Goal: Transaction & Acquisition: Subscribe to service/newsletter

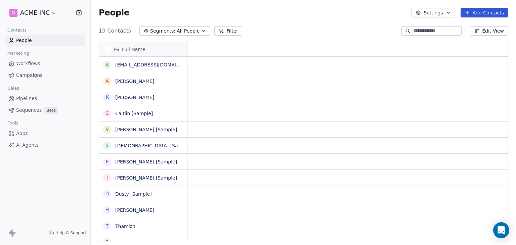
scroll to position [5, 5]
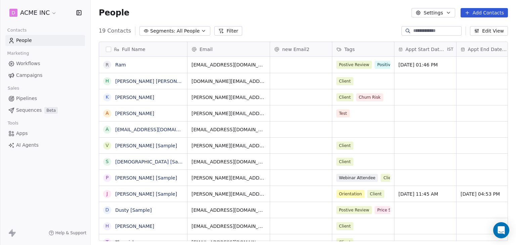
click at [342, 31] on div "19 Contacts Segments: All People Filter Edit View" at bounding box center [304, 31] width 426 height 11
click at [31, 76] on span "Campaigns" at bounding box center [29, 75] width 26 height 7
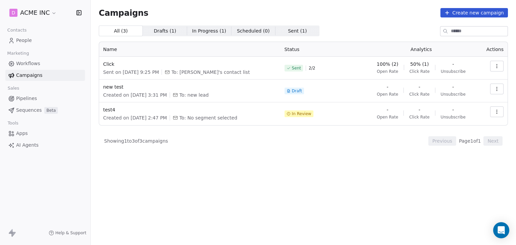
click at [34, 64] on span "Workflows" at bounding box center [28, 63] width 24 height 7
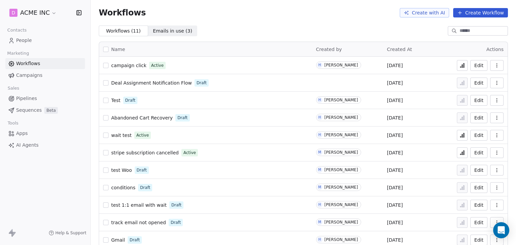
scroll to position [9, 0]
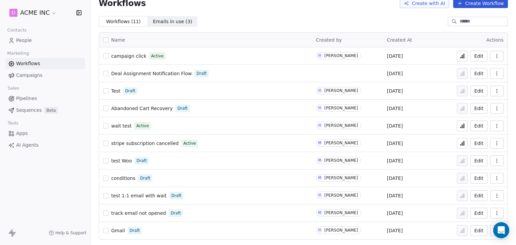
click at [492, 182] on button "button" at bounding box center [497, 178] width 13 height 11
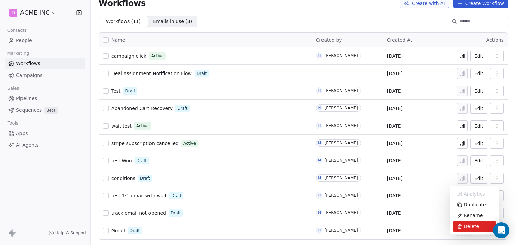
click at [464, 228] on span "Delete" at bounding box center [471, 226] width 15 height 7
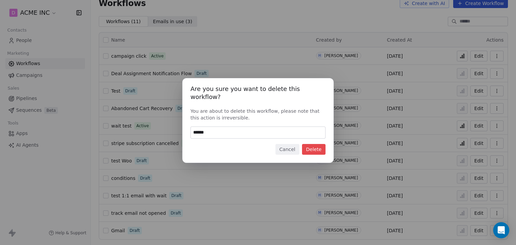
type input "******"
click at [316, 147] on button "Delete" at bounding box center [314, 149] width 24 height 11
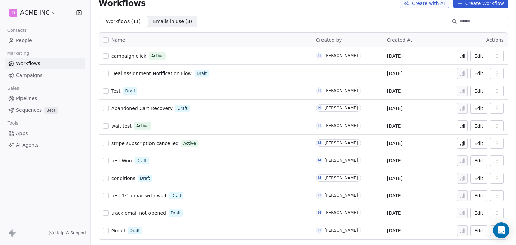
click at [495, 144] on icon "button" at bounding box center [497, 143] width 5 height 5
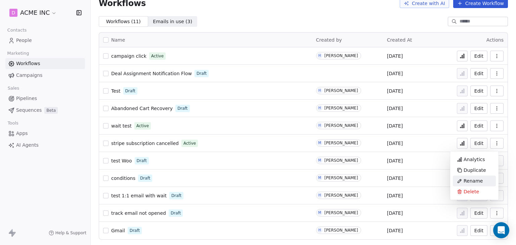
scroll to position [0, 0]
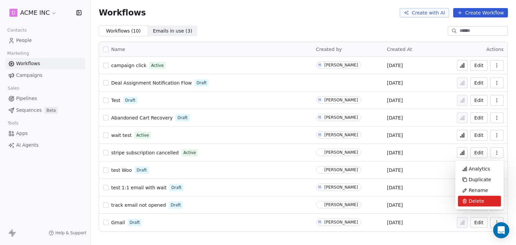
click at [468, 201] on div "Delete" at bounding box center [479, 201] width 43 height 11
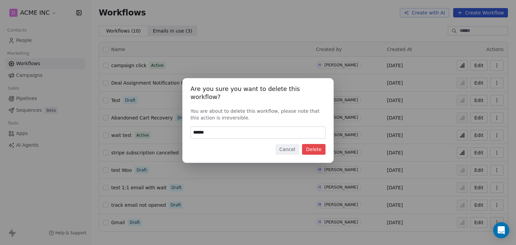
type input "******"
click at [316, 146] on button "Delete" at bounding box center [314, 149] width 24 height 11
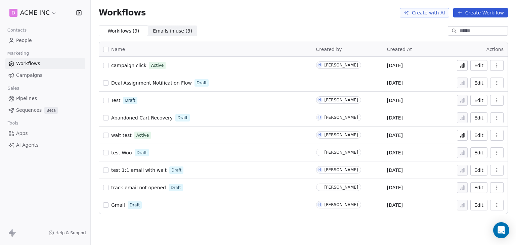
click at [500, 136] on button "button" at bounding box center [497, 135] width 13 height 11
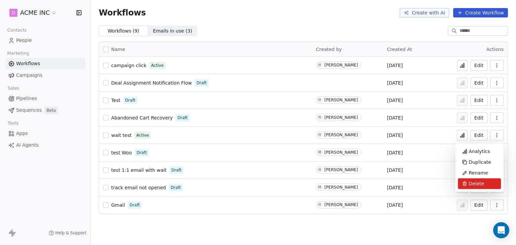
click at [480, 183] on span "Delete" at bounding box center [476, 184] width 15 height 7
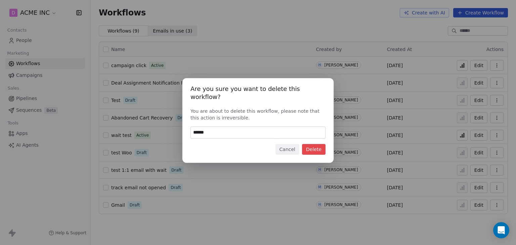
type input "******"
click at [319, 148] on button "Delete" at bounding box center [314, 149] width 24 height 11
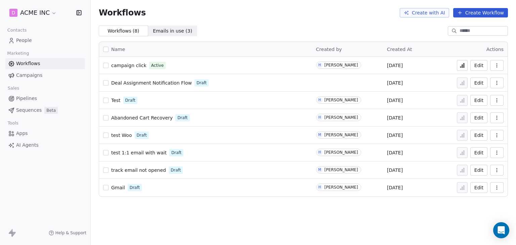
click at [495, 118] on icon "button" at bounding box center [497, 117] width 5 height 5
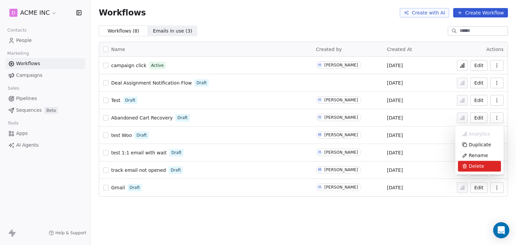
click at [470, 164] on span "Delete" at bounding box center [476, 166] width 15 height 7
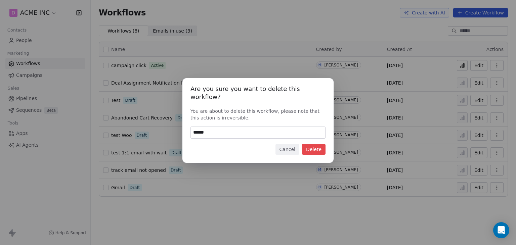
type input "******"
click at [323, 148] on button "Delete" at bounding box center [314, 149] width 24 height 11
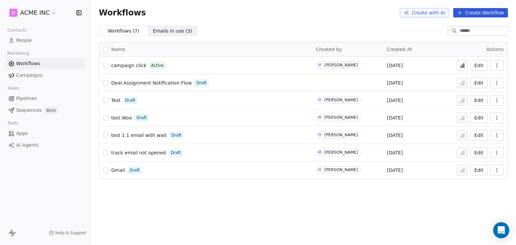
click at [486, 16] on button "Create Workflow" at bounding box center [481, 12] width 55 height 9
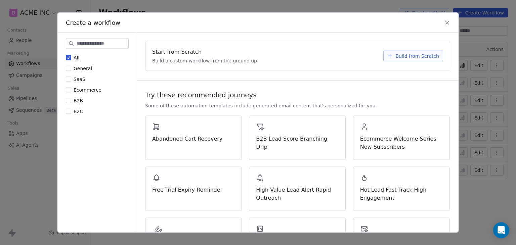
click at [416, 57] on span "Build from Scratch" at bounding box center [418, 56] width 44 height 7
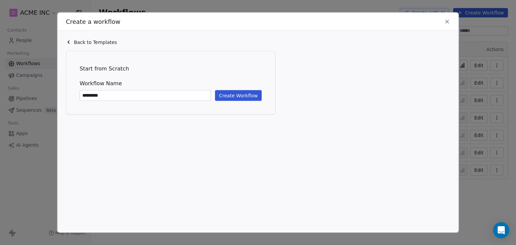
type input "*********"
click at [235, 92] on button "Create Workflow" at bounding box center [238, 95] width 47 height 11
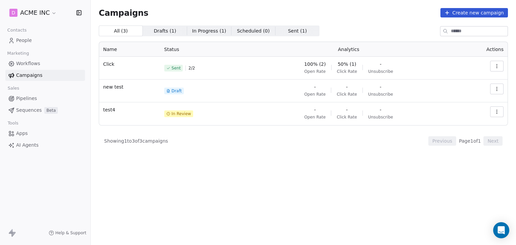
click at [31, 40] on link "People" at bounding box center [45, 40] width 80 height 11
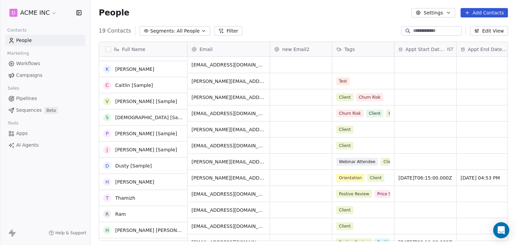
scroll to position [28, 0]
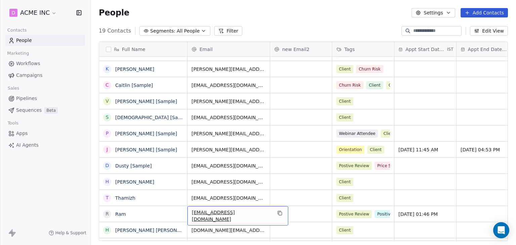
drag, startPoint x: 197, startPoint y: 236, endPoint x: 248, endPoint y: 239, distance: 51.2
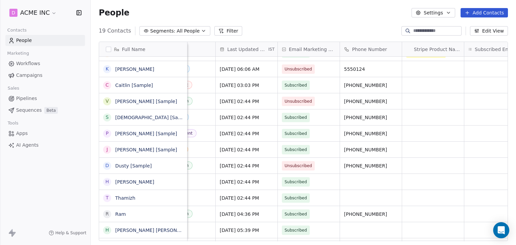
scroll to position [0, 1093]
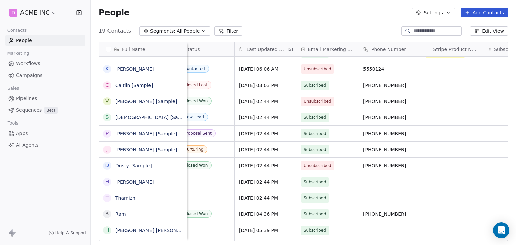
click at [334, 50] on span "Email Marketing Consent" at bounding box center [331, 49] width 47 height 7
click at [338, 26] on html "D ACME INC Contacts People Marketing Workflows Campaigns Sales Pipelines Sequen…" at bounding box center [258, 122] width 516 height 245
click at [324, 52] on span "Email Marketing Consent" at bounding box center [331, 49] width 47 height 7
click at [344, 21] on html "D ACME INC Contacts People Marketing Workflows Campaigns Sales Pipelines Sequen…" at bounding box center [258, 122] width 516 height 245
click at [500, 31] on button "Edit View" at bounding box center [489, 30] width 38 height 9
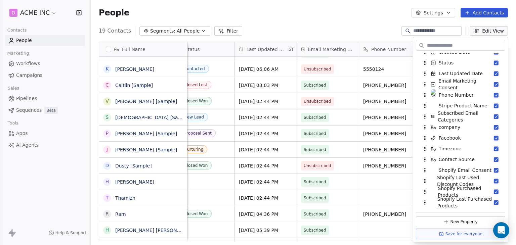
scroll to position [202, 0]
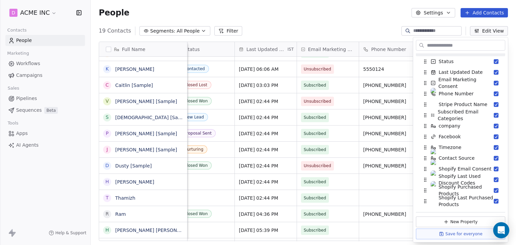
click at [331, 10] on div "People Settings Add Contacts" at bounding box center [304, 12] width 410 height 9
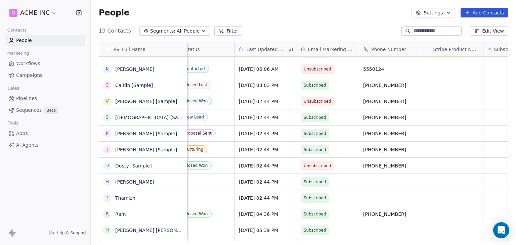
click at [311, 20] on div "People Settings Add Contacts" at bounding box center [304, 13] width 426 height 26
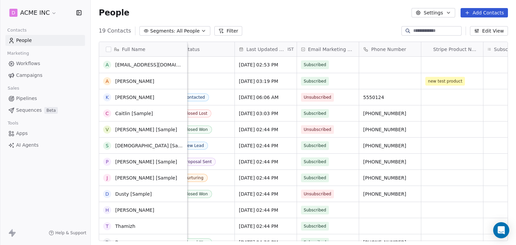
scroll to position [0, 0]
click at [31, 75] on span "Campaigns" at bounding box center [29, 75] width 26 height 7
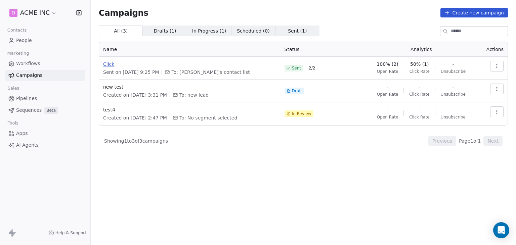
click at [108, 65] on span "Click" at bounding box center [189, 64] width 173 height 7
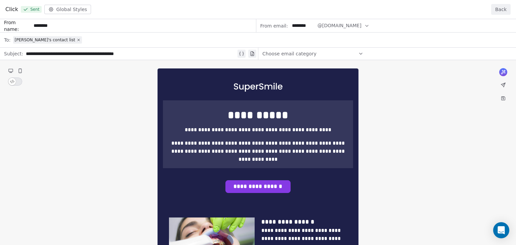
click at [504, 10] on button "Back" at bounding box center [502, 9] width 20 height 11
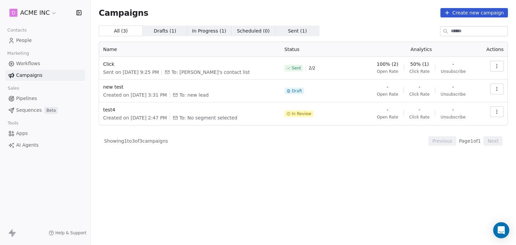
click at [33, 42] on link "People" at bounding box center [45, 40] width 80 height 11
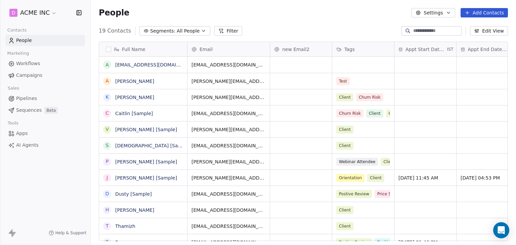
scroll to position [210, 420]
click at [227, 30] on button "Filter" at bounding box center [229, 30] width 28 height 9
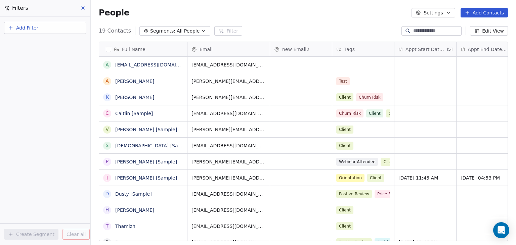
click at [82, 10] on icon at bounding box center [82, 7] width 5 height 5
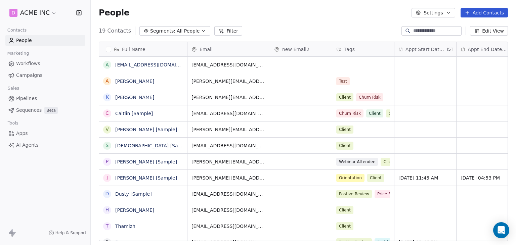
click at [179, 29] on span "All People" at bounding box center [188, 31] width 23 height 7
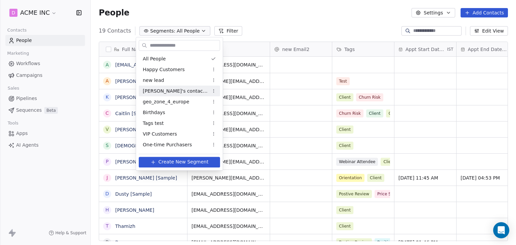
click at [169, 92] on span "Mrinal's contact list" at bounding box center [176, 91] width 66 height 7
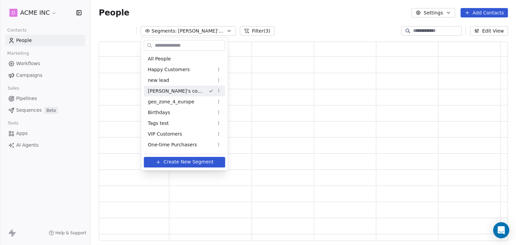
click at [169, 92] on div "Mrinal's contact list" at bounding box center [184, 91] width 81 height 11
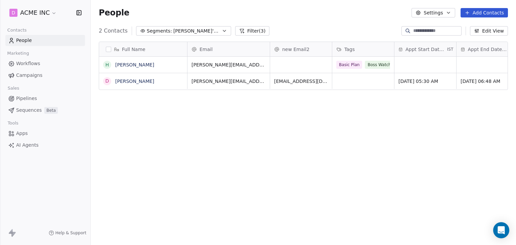
click at [239, 31] on icon at bounding box center [241, 30] width 5 height 5
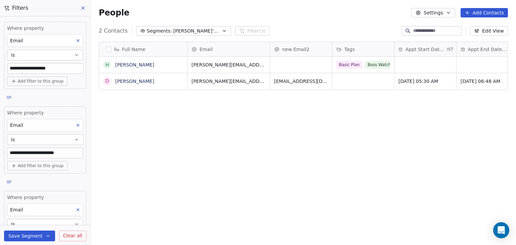
scroll to position [0, 0]
click at [85, 8] on icon at bounding box center [82, 7] width 5 height 5
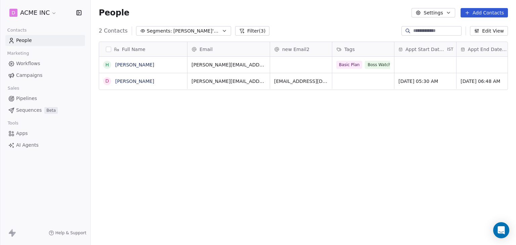
click at [238, 146] on div "Full Name H Harinder Kaur D Daniel Chester Hawthorne Email new Email2 Tags Appt…" at bounding box center [304, 144] width 426 height 216
click at [20, 62] on span "Workflows" at bounding box center [28, 63] width 24 height 7
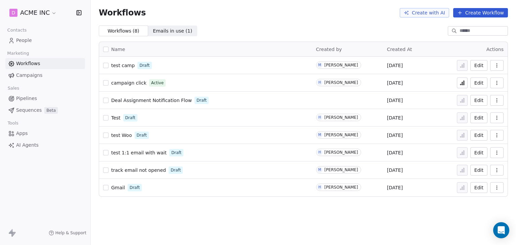
click at [28, 38] on span "People" at bounding box center [24, 40] width 16 height 7
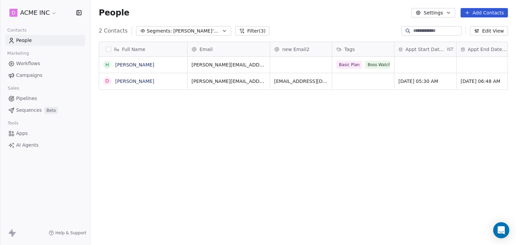
scroll to position [210, 420]
click at [256, 31] on button "Filter (3)" at bounding box center [252, 30] width 35 height 9
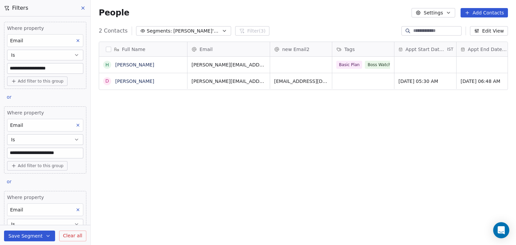
click at [71, 235] on span "Clear all" at bounding box center [72, 236] width 19 height 7
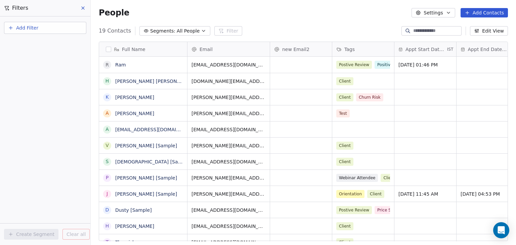
click at [85, 9] on icon at bounding box center [82, 7] width 5 height 5
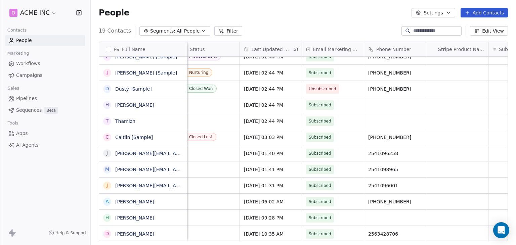
scroll to position [5, 1088]
click at [331, 13] on div "People Settings Add Contacts" at bounding box center [304, 12] width 410 height 9
click at [341, 230] on span "Subscribed" at bounding box center [327, 234] width 41 height 9
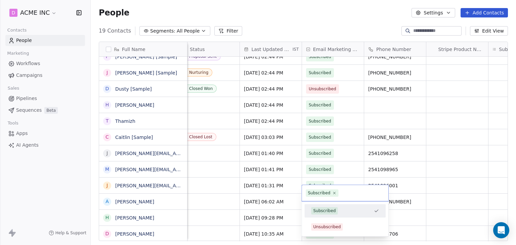
click at [341, 226] on div "Unsubscribed" at bounding box center [345, 227] width 68 height 7
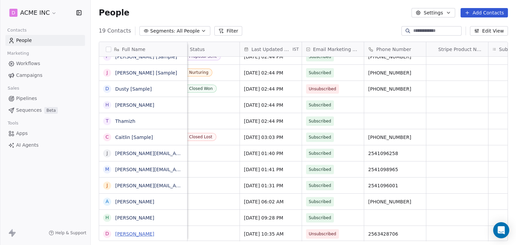
click at [150, 234] on link "Daniel Chester Hawthorne" at bounding box center [134, 234] width 39 height 5
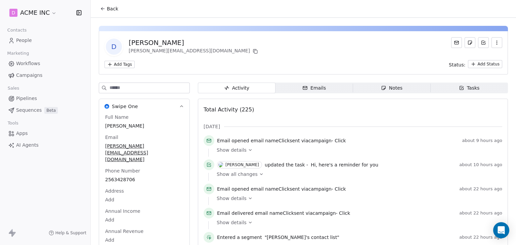
click at [109, 4] on button "Back" at bounding box center [109, 9] width 26 height 12
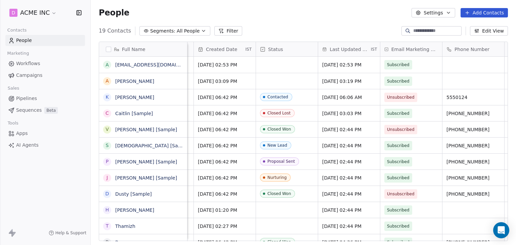
scroll to position [0, 1010]
click at [27, 74] on span "Campaigns" at bounding box center [29, 75] width 26 height 7
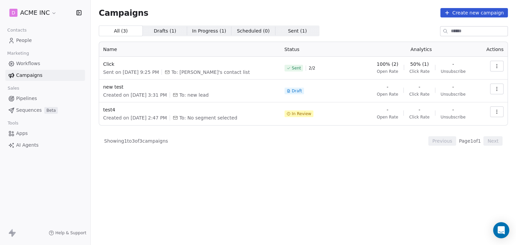
click at [219, 147] on div "All ( 3 ) All ( 3 ) Drafts ( 1 ) Drafts ( 1 ) In Progress ( 1 ) In Progress ( 1…" at bounding box center [304, 106] width 410 height 161
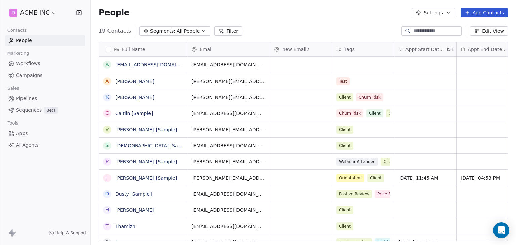
scroll to position [210, 420]
click at [42, 73] on link "Campaigns" at bounding box center [45, 75] width 80 height 11
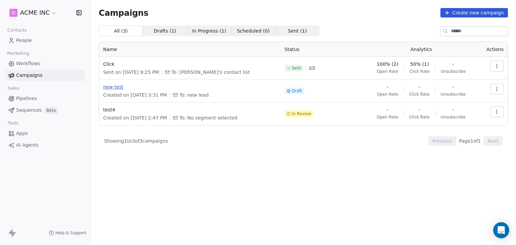
click at [120, 88] on span "new test" at bounding box center [189, 87] width 173 height 7
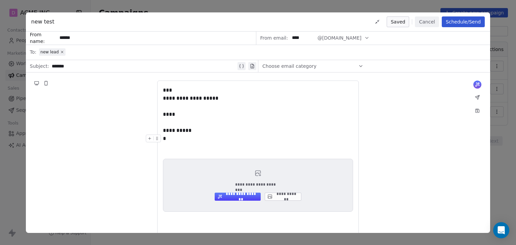
click at [203, 140] on body "**********" at bounding box center [258, 122] width 516 height 245
click at [279, 112] on div "****" at bounding box center [258, 115] width 190 height 8
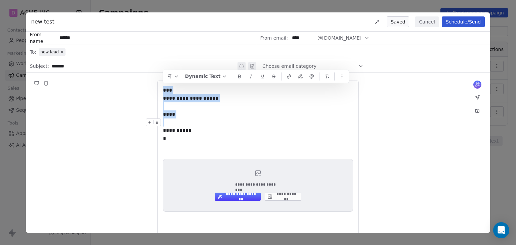
drag, startPoint x: 190, startPoint y: 139, endPoint x: 159, endPoint y: 128, distance: 32.3
click at [163, 128] on div "**********" at bounding box center [258, 172] width 190 height 172
click at [202, 127] on div "**********" at bounding box center [258, 131] width 190 height 8
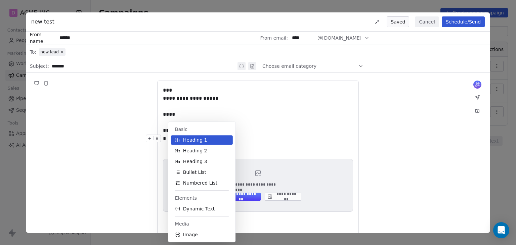
click at [182, 140] on body "**********" at bounding box center [258, 122] width 516 height 245
click at [163, 138] on div at bounding box center [155, 141] width 18 height 12
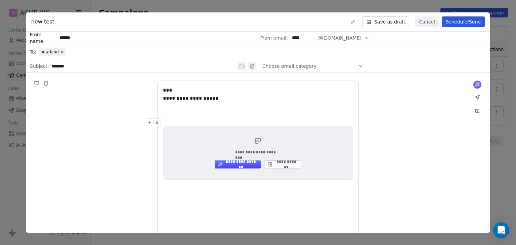
click at [135, 110] on div "**********" at bounding box center [258, 173] width 465 height 200
click at [46, 51] on span "new lead" at bounding box center [49, 51] width 18 height 5
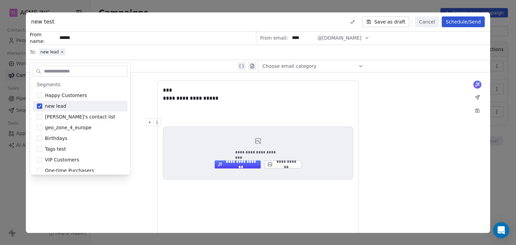
click at [60, 51] on icon at bounding box center [62, 52] width 4 height 4
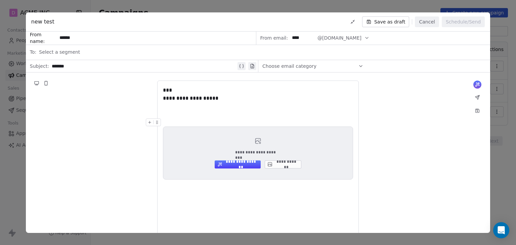
click at [58, 51] on span "Select a segment" at bounding box center [59, 52] width 41 height 7
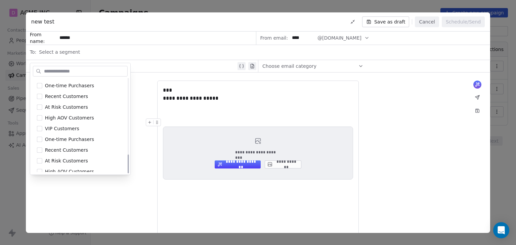
scroll to position [381, 0]
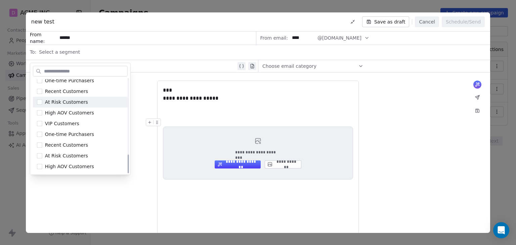
click at [142, 94] on div "**********" at bounding box center [258, 173] width 465 height 200
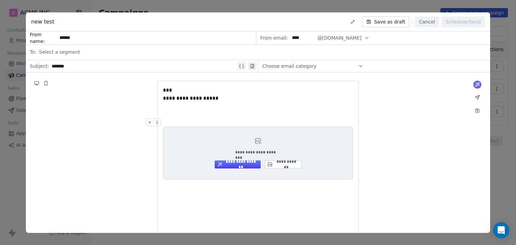
click at [427, 23] on button "Cancel" at bounding box center [427, 21] width 24 height 11
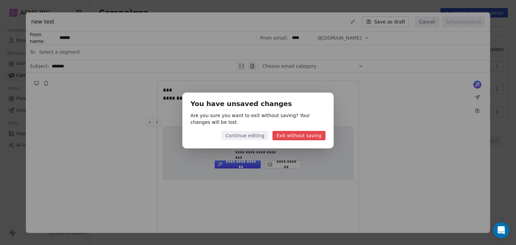
click at [304, 138] on button "Exit without saving" at bounding box center [299, 135] width 53 height 9
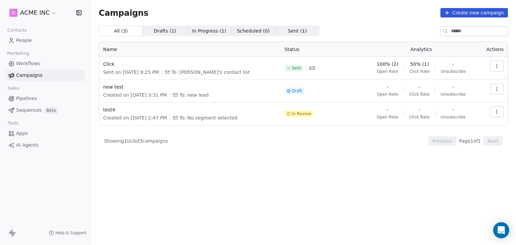
click at [28, 44] on span "People" at bounding box center [24, 40] width 16 height 7
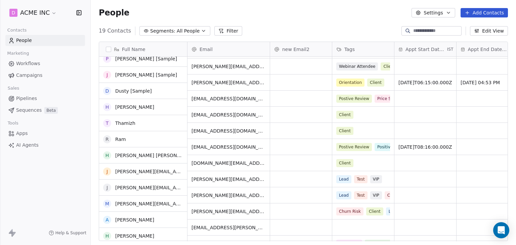
scroll to position [121, 0]
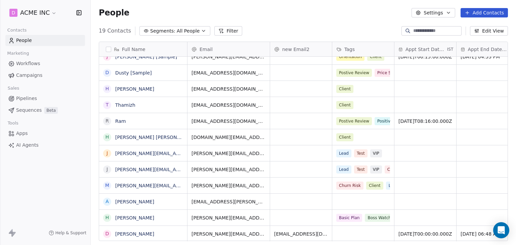
click at [177, 31] on span "All People" at bounding box center [188, 31] width 23 height 7
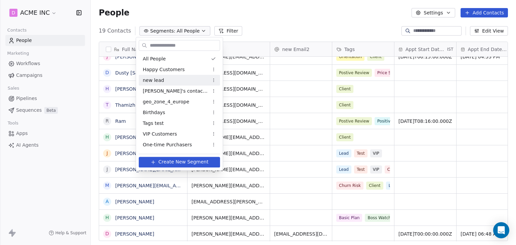
click at [165, 76] on div "new lead" at bounding box center [179, 80] width 81 height 11
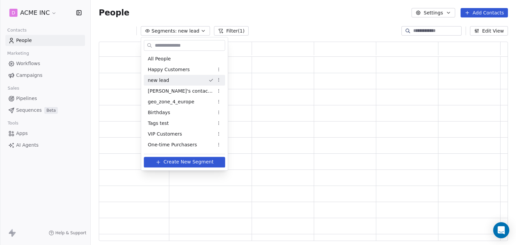
click at [165, 76] on div "new lead" at bounding box center [184, 80] width 81 height 11
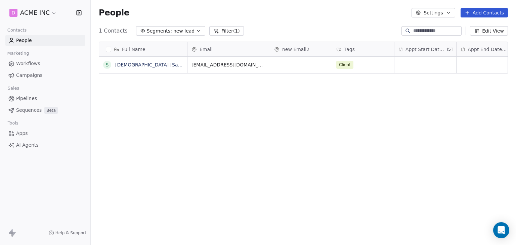
scroll to position [210, 420]
click at [181, 30] on span "new lead" at bounding box center [183, 31] width 21 height 7
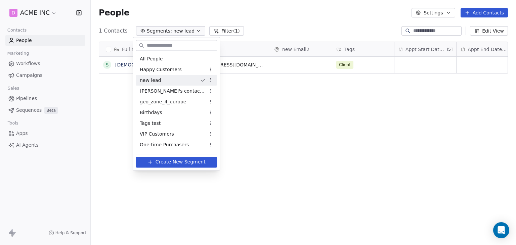
click at [242, 88] on html "D ACME INC Contacts People Marketing Workflows Campaigns Sales Pipelines Sequen…" at bounding box center [258, 122] width 516 height 245
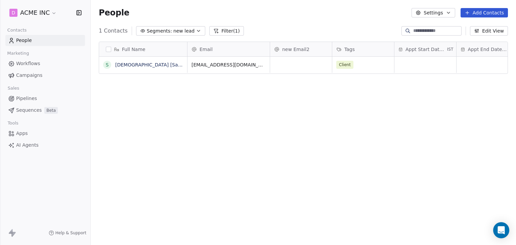
click at [228, 33] on button "Filter (1)" at bounding box center [226, 30] width 35 height 9
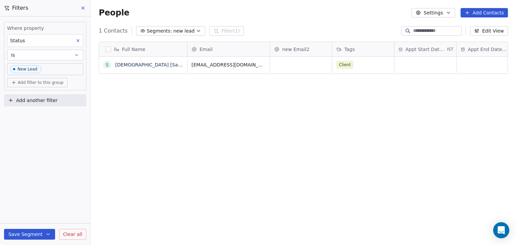
click at [79, 41] on icon at bounding box center [78, 41] width 2 height 2
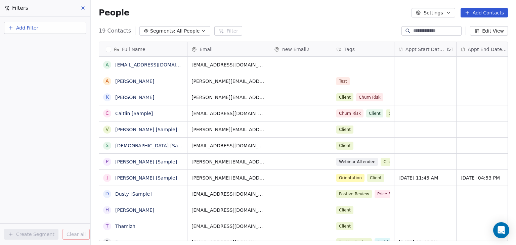
click at [67, 30] on button "Add Filter" at bounding box center [45, 28] width 82 height 12
click at [56, 42] on div "Contact properties" at bounding box center [45, 43] width 68 height 7
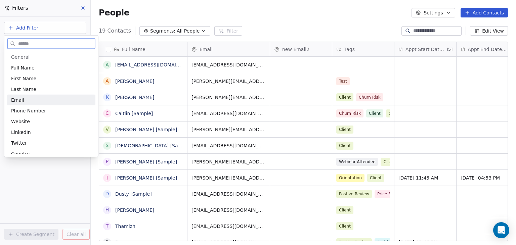
click at [17, 102] on span "Email" at bounding box center [17, 100] width 13 height 7
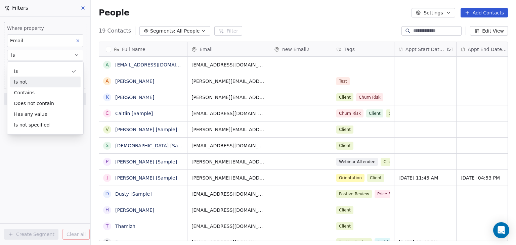
click at [35, 71] on div "Is" at bounding box center [45, 71] width 71 height 11
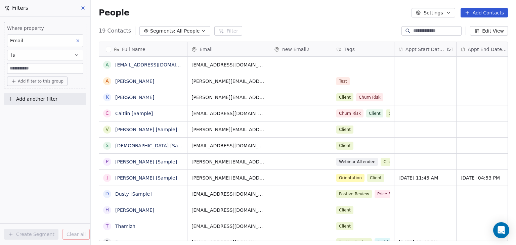
click at [53, 69] on input at bounding box center [45, 69] width 76 height 10
click at [82, 10] on icon at bounding box center [82, 7] width 5 height 5
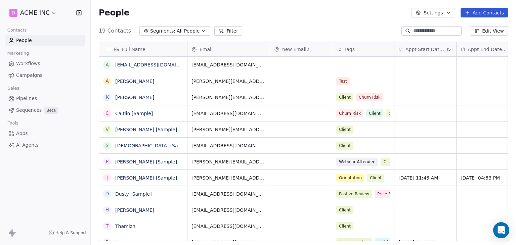
click at [191, 30] on span "All People" at bounding box center [188, 31] width 23 height 7
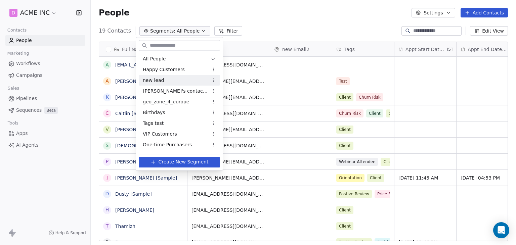
click at [201, 81] on html "D ACME INC Contacts People Marketing Workflows Campaigns Sales Pipelines Sequen…" at bounding box center [258, 122] width 516 height 245
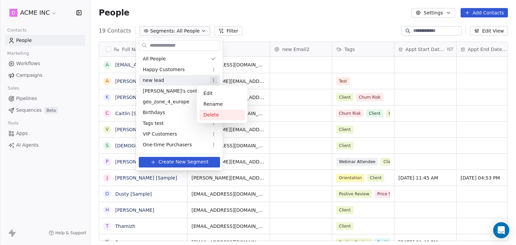
click at [211, 115] on div "Delete" at bounding box center [222, 115] width 45 height 11
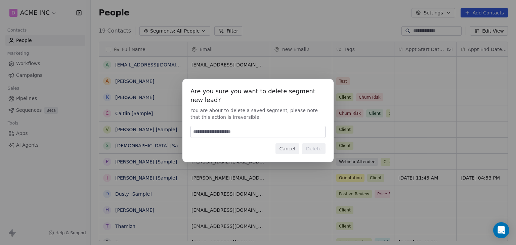
click at [263, 129] on input at bounding box center [258, 131] width 134 height 11
type input "******"
click at [310, 144] on button "Delete" at bounding box center [314, 149] width 24 height 11
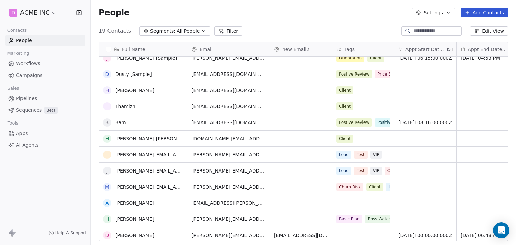
scroll to position [121, 0]
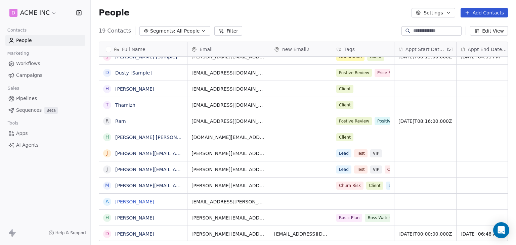
click at [137, 201] on link "Ash Ketchum" at bounding box center [134, 201] width 39 height 5
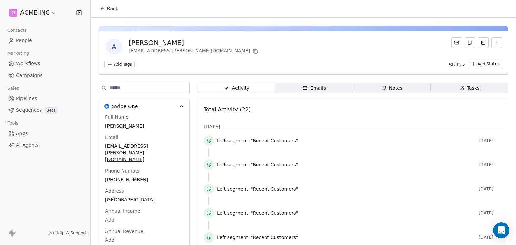
scroll to position [24, 0]
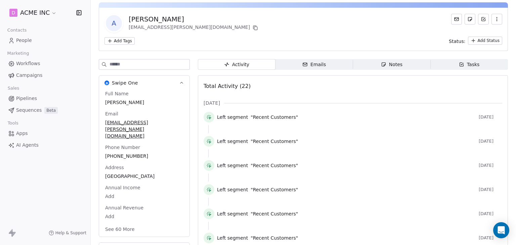
click at [142, 144] on div "Full Name Ash Ketchum Email ash.ketchum@gmail.com Phone Number +912598741025 Ad…" at bounding box center [144, 162] width 81 height 144
click at [169, 120] on span "ash.ketchum@gmail.com" at bounding box center [145, 130] width 78 height 20
type input "***"
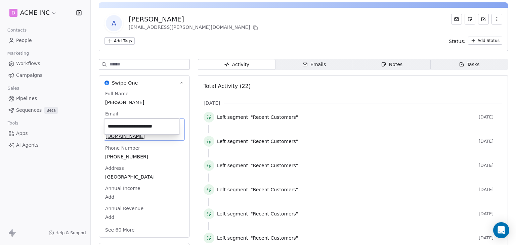
type input "**********"
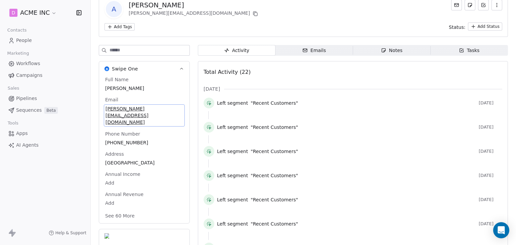
scroll to position [0, 0]
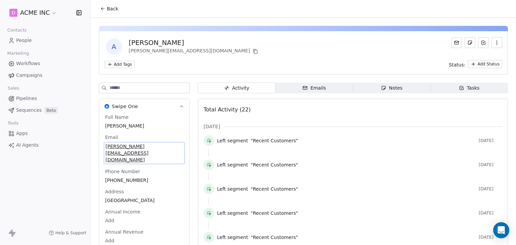
click at [111, 7] on span "Back" at bounding box center [112, 8] width 11 height 7
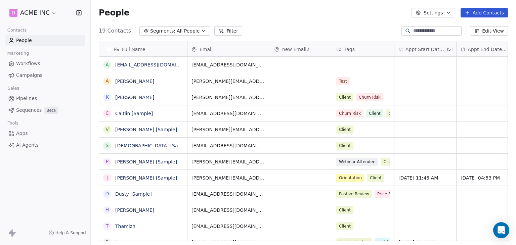
scroll to position [210, 420]
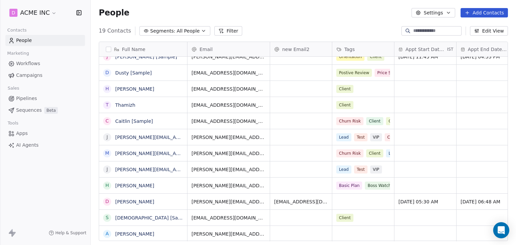
click at [185, 30] on span "All People" at bounding box center [188, 31] width 23 height 7
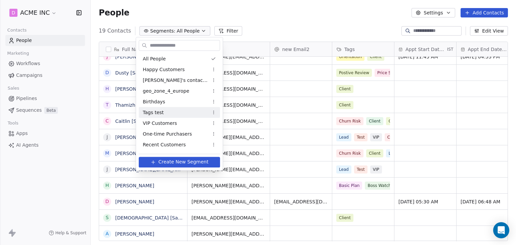
click at [161, 113] on span "Tags test" at bounding box center [153, 112] width 21 height 7
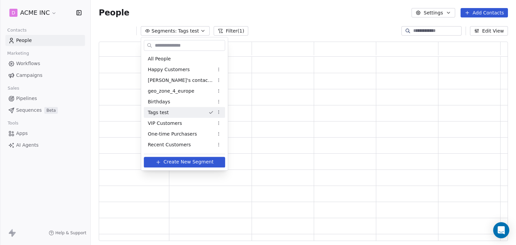
click at [161, 113] on div "Tags test" at bounding box center [184, 112] width 81 height 11
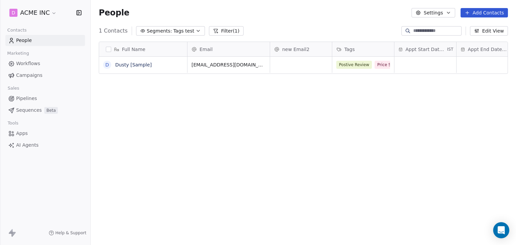
click at [218, 33] on button "Filter (1)" at bounding box center [226, 30] width 35 height 9
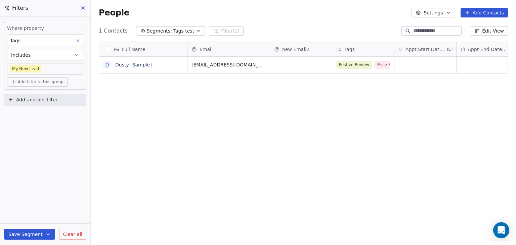
click at [77, 39] on icon at bounding box center [78, 40] width 5 height 5
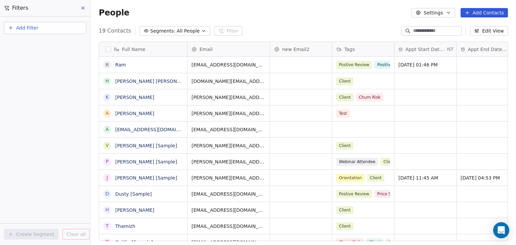
click at [40, 31] on button "Add Filter" at bounding box center [45, 28] width 82 height 12
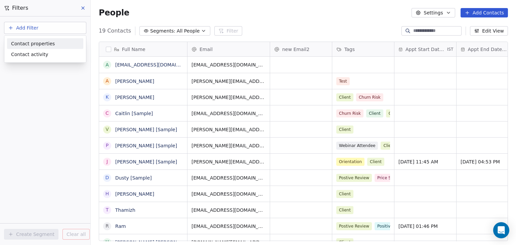
click at [44, 45] on span "Contact properties" at bounding box center [33, 43] width 44 height 7
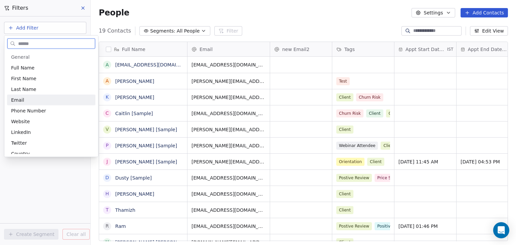
click at [26, 100] on div "Email" at bounding box center [51, 100] width 80 height 7
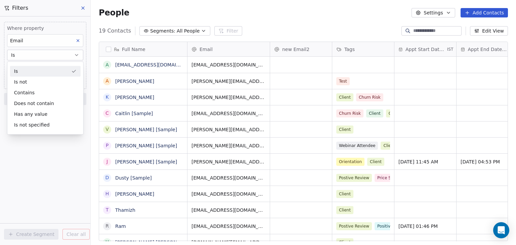
click at [38, 73] on div "Is" at bounding box center [45, 71] width 71 height 11
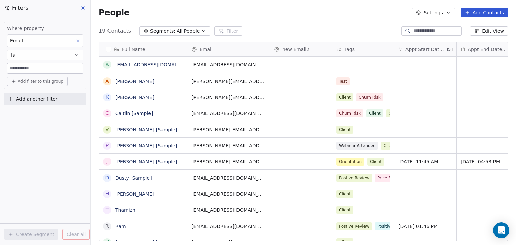
click at [39, 68] on input at bounding box center [45, 69] width 76 height 10
paste input "**********"
type input "**********"
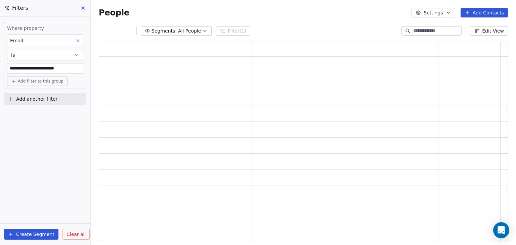
click at [50, 131] on div "**********" at bounding box center [45, 130] width 90 height 229
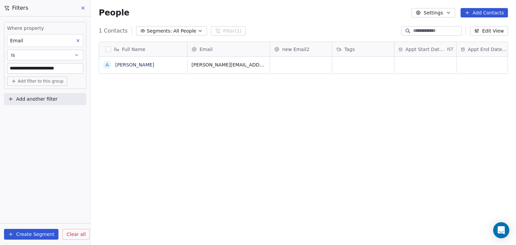
click at [40, 234] on button "Create Segment" at bounding box center [31, 234] width 54 height 11
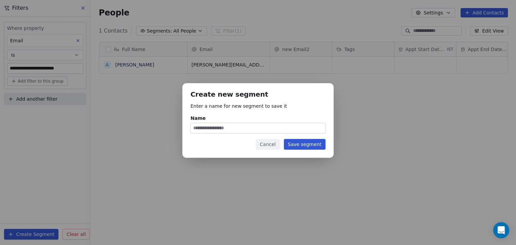
click at [298, 143] on button "Save segment" at bounding box center [305, 144] width 42 height 11
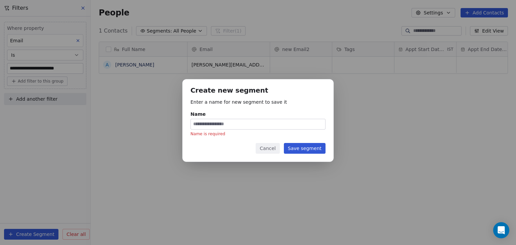
click at [278, 150] on button "Cancel" at bounding box center [268, 148] width 24 height 11
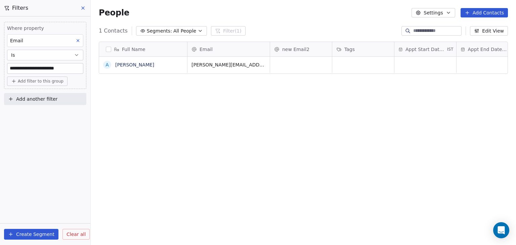
click at [78, 8] on button at bounding box center [83, 7] width 10 height 9
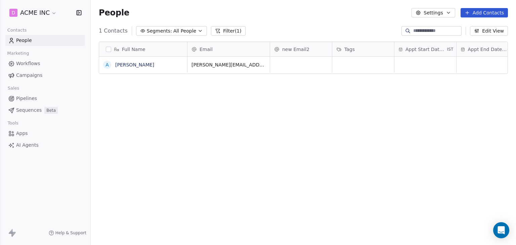
click at [216, 31] on button "Filter (1)" at bounding box center [228, 30] width 35 height 9
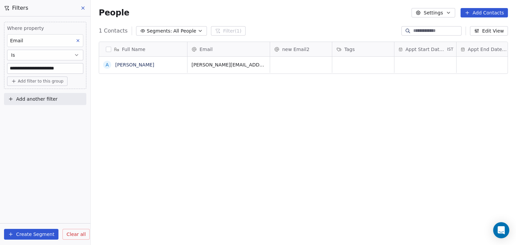
click at [50, 235] on button "Create Segment" at bounding box center [31, 234] width 54 height 11
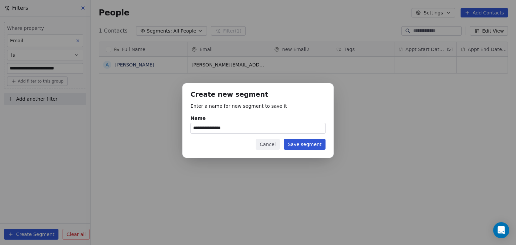
drag, startPoint x: 258, startPoint y: 129, endPoint x: 143, endPoint y: 118, distance: 115.5
click at [144, 118] on div "**********" at bounding box center [258, 123] width 516 height 100
type input "***"
drag, startPoint x: 316, startPoint y: 146, endPoint x: 345, endPoint y: 147, distance: 29.3
click at [315, 146] on button "Save segment" at bounding box center [305, 144] width 42 height 11
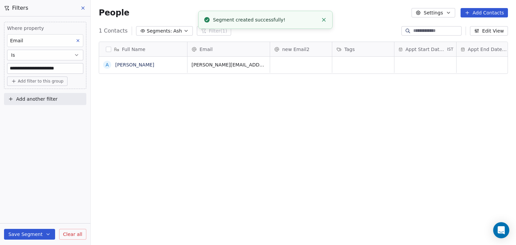
click at [81, 8] on icon at bounding box center [82, 7] width 5 height 5
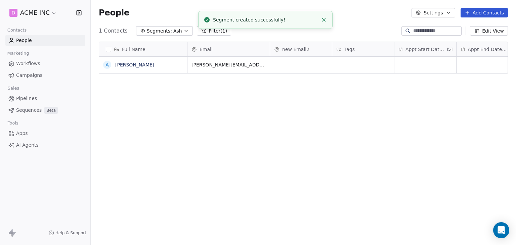
click at [185, 31] on icon "button" at bounding box center [186, 30] width 3 height 1
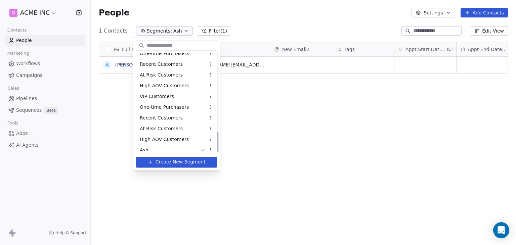
scroll to position [376, 0]
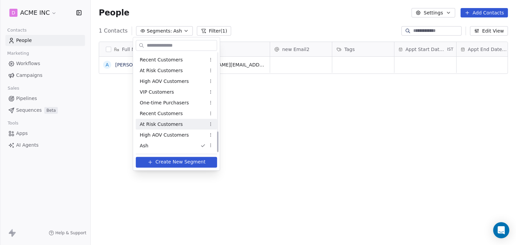
click at [269, 144] on html "D ACME INC Contacts People Marketing Workflows Campaigns Sales Pipelines Sequen…" at bounding box center [258, 122] width 516 height 245
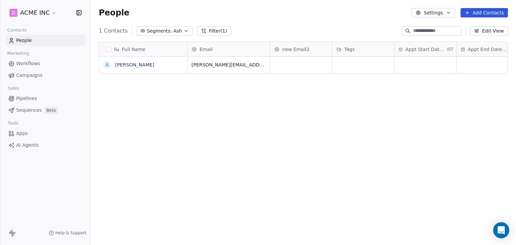
click at [37, 15] on html "D ACME INC Contacts People Marketing Workflows Campaigns Sales Pipelines Sequen…" at bounding box center [258, 122] width 516 height 245
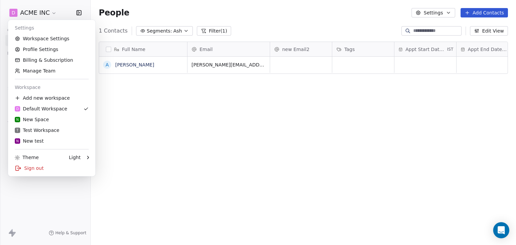
click at [228, 19] on html "D ACME INC Contacts People Marketing Workflows Campaigns Sales Pipelines Sequen…" at bounding box center [258, 122] width 516 height 245
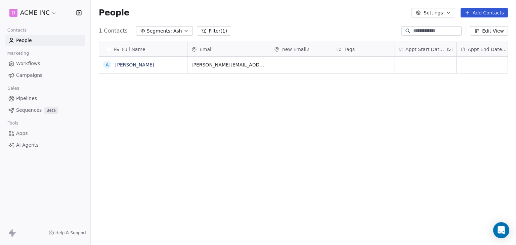
click at [147, 34] on span "Segments:" at bounding box center [159, 31] width 25 height 7
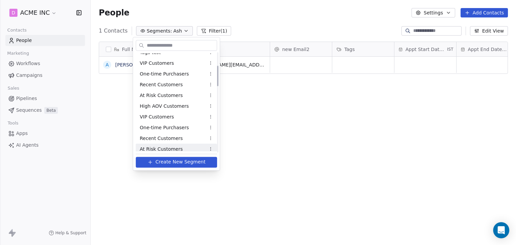
scroll to position [67, 0]
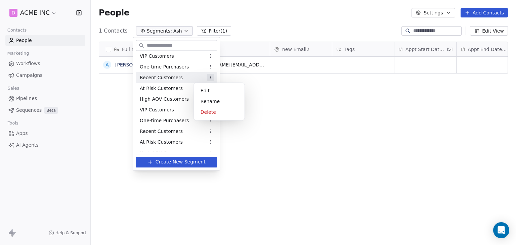
click at [199, 79] on html "D ACME INC Contacts People Marketing Workflows Campaigns Sales Pipelines Sequen…" at bounding box center [258, 122] width 516 height 245
click at [211, 110] on div "Delete" at bounding box center [219, 112] width 45 height 11
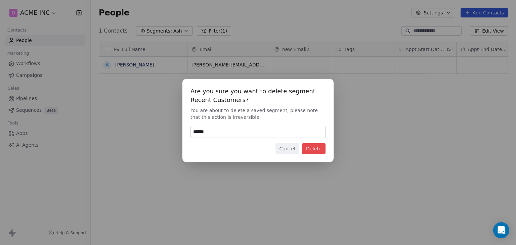
type input "******"
click at [313, 152] on button "Delete" at bounding box center [314, 149] width 24 height 11
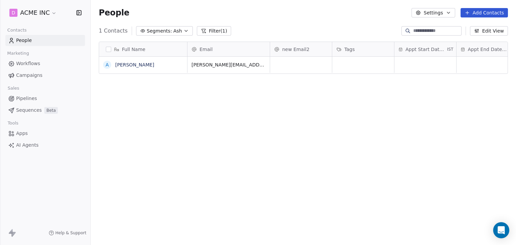
click at [183, 30] on button "Segments: Ash" at bounding box center [164, 30] width 57 height 9
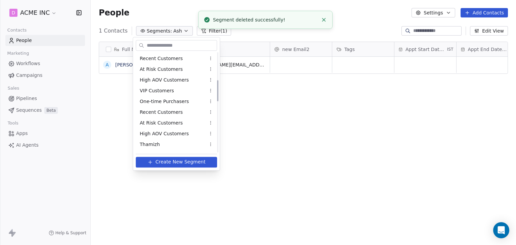
scroll to position [0, 0]
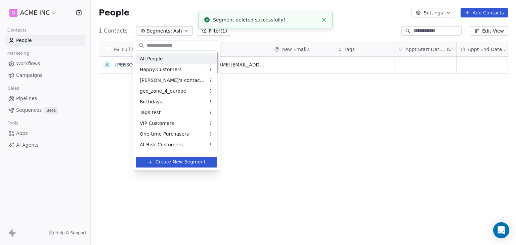
click at [162, 61] on div "All People" at bounding box center [176, 58] width 81 height 11
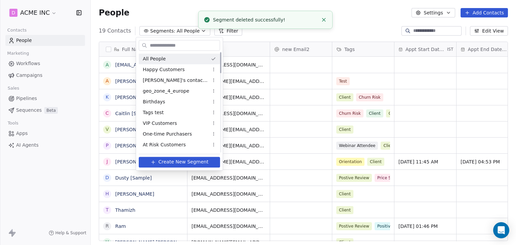
click at [162, 61] on div "All People" at bounding box center [179, 58] width 81 height 11
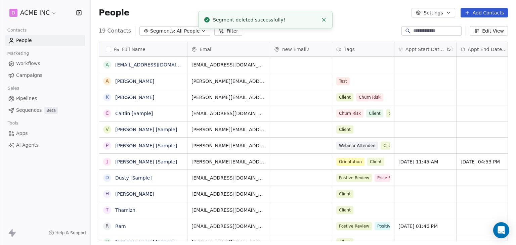
click at [161, 33] on span "Segments:" at bounding box center [162, 31] width 25 height 7
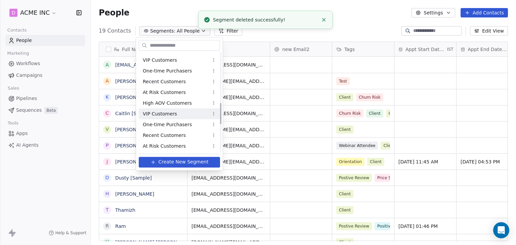
scroll to position [365, 0]
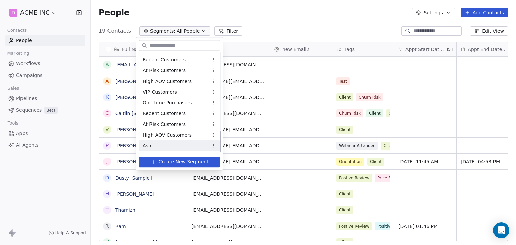
click at [154, 145] on div "Ash" at bounding box center [179, 146] width 81 height 11
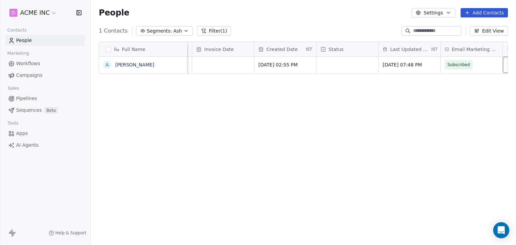
scroll to position [0, 1012]
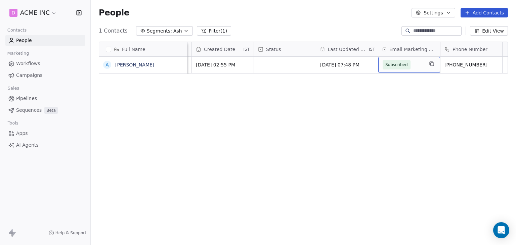
click at [422, 65] on span "Subscribed" at bounding box center [403, 64] width 41 height 9
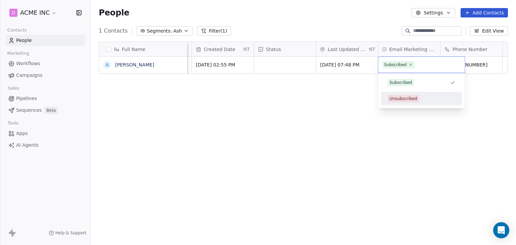
click at [424, 100] on div "Unsubscribed" at bounding box center [422, 98] width 68 height 7
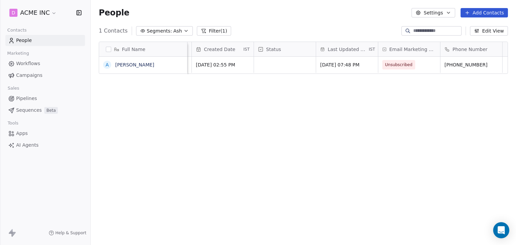
click at [381, 119] on div "Full Name A Ash Ketchum new property Domain LinkedIn Invoice Date Created Date …" at bounding box center [304, 144] width 426 height 216
click at [147, 32] on span "Segments:" at bounding box center [159, 31] width 25 height 7
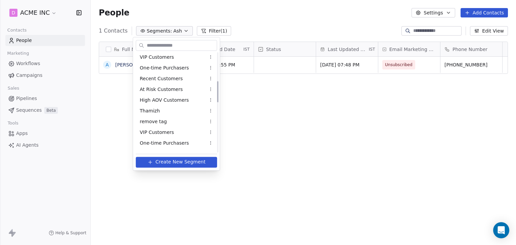
scroll to position [0, 0]
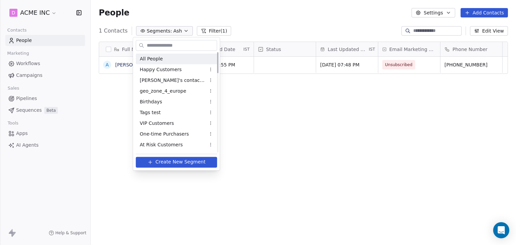
click at [160, 62] on span "All People" at bounding box center [151, 58] width 23 height 7
click at [160, 62] on div "All People" at bounding box center [176, 58] width 81 height 11
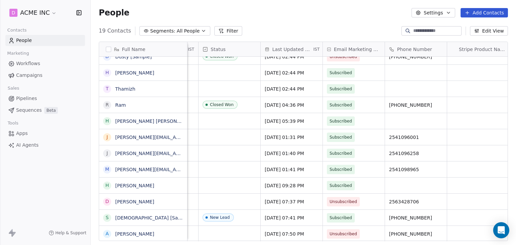
scroll to position [0, 1071]
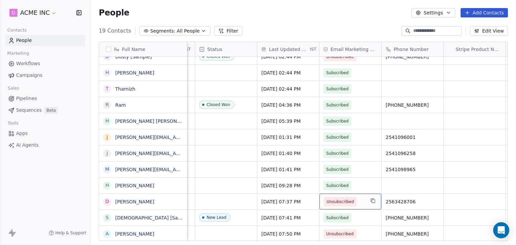
click at [363, 205] on span "Unsubscribed" at bounding box center [344, 201] width 41 height 9
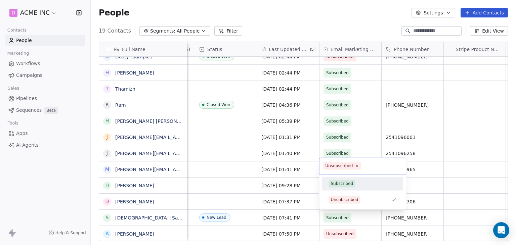
click at [360, 185] on div "Subscribed" at bounding box center [363, 183] width 68 height 7
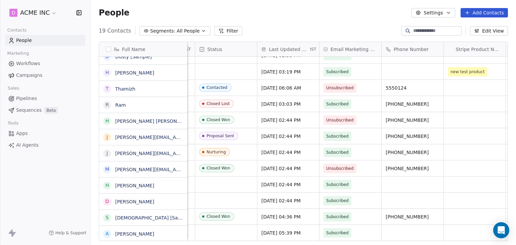
scroll to position [0, 0]
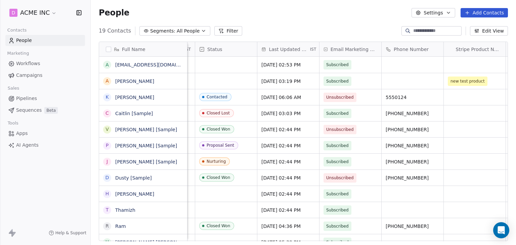
click at [308, 18] on div "People Settings Add Contacts" at bounding box center [304, 13] width 426 height 26
click at [27, 61] on span "Workflows" at bounding box center [28, 63] width 24 height 7
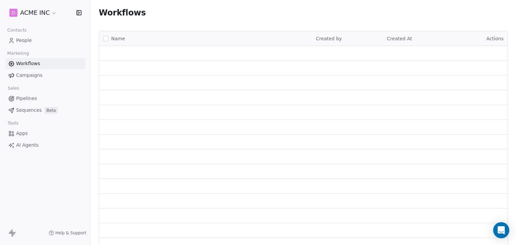
click at [34, 37] on link "People" at bounding box center [45, 40] width 80 height 11
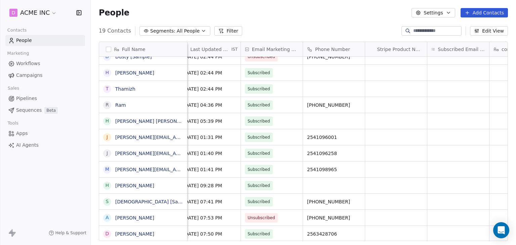
scroll to position [5, 1150]
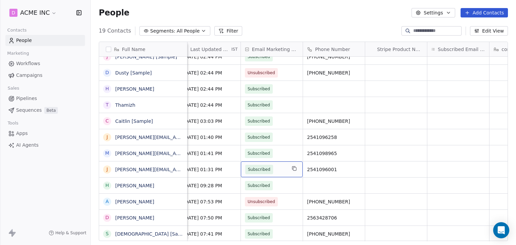
click at [287, 164] on div "Subscribed" at bounding box center [272, 170] width 62 height 16
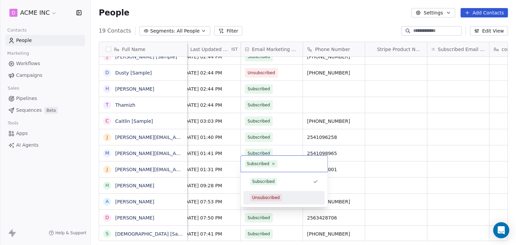
click at [289, 198] on div "Unsubscribed" at bounding box center [284, 197] width 68 height 7
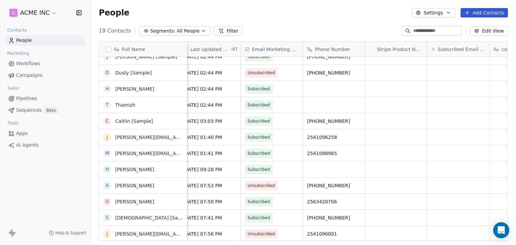
click at [198, 28] on button "Segments: All People" at bounding box center [175, 30] width 71 height 9
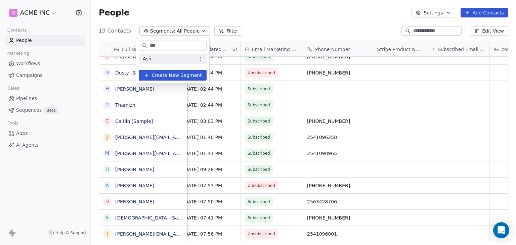
type input "***"
click at [157, 59] on div "Ash" at bounding box center [173, 58] width 68 height 11
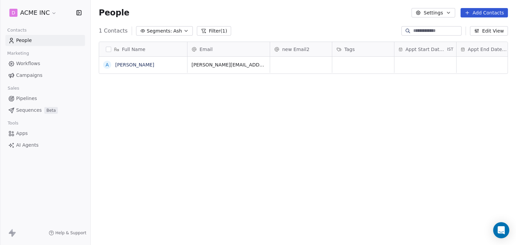
scroll to position [210, 420]
click at [205, 31] on button "Filter (1)" at bounding box center [214, 30] width 35 height 9
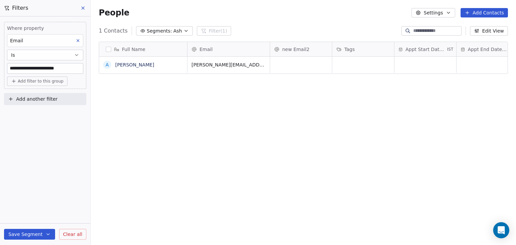
click at [79, 39] on icon at bounding box center [78, 40] width 5 height 5
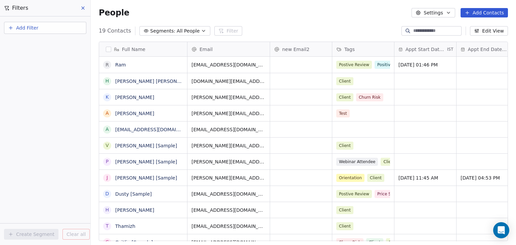
click at [57, 31] on button "Add Filter" at bounding box center [45, 28] width 82 height 12
click at [52, 38] on div "Contact properties" at bounding box center [45, 43] width 76 height 11
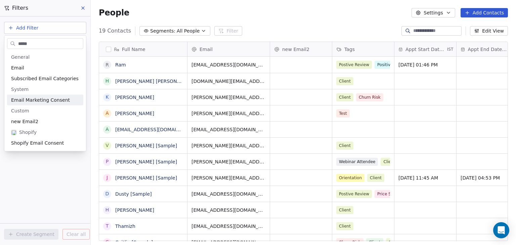
type input "*****"
click at [54, 102] on span "Email Marketing Consent" at bounding box center [40, 100] width 59 height 7
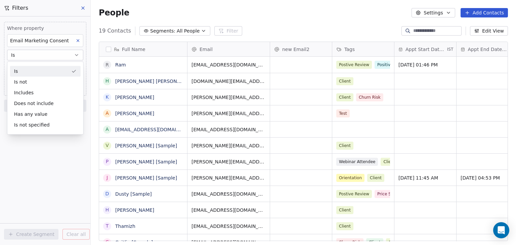
click at [37, 72] on div "Is" at bounding box center [45, 71] width 71 height 11
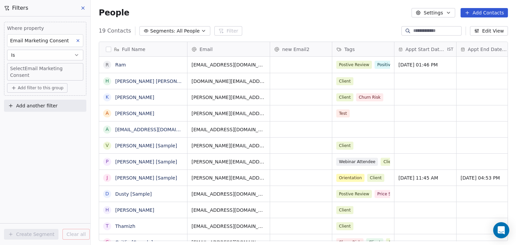
click at [37, 72] on body "D ACME INC Contacts People Marketing Workflows Campaigns Sales Pipelines Sequen…" at bounding box center [258, 122] width 516 height 245
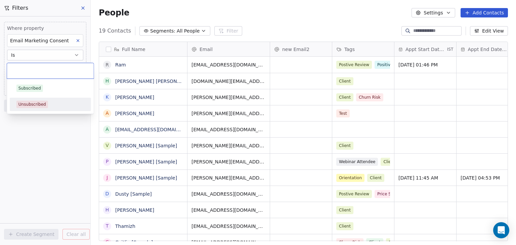
click at [42, 104] on div "Unsubscribed" at bounding box center [32, 105] width 28 height 6
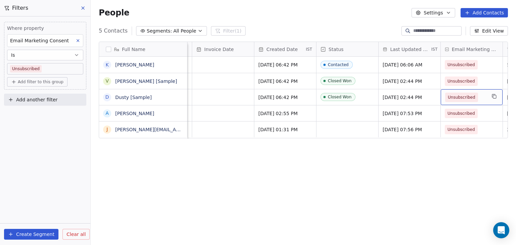
scroll to position [0, 1012]
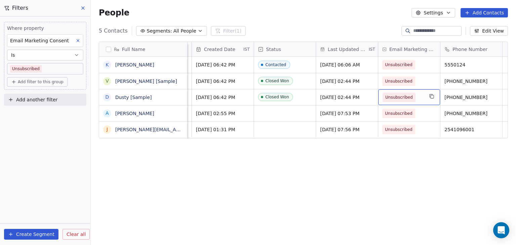
click at [426, 103] on div "Unsubscribed" at bounding box center [410, 97] width 62 height 16
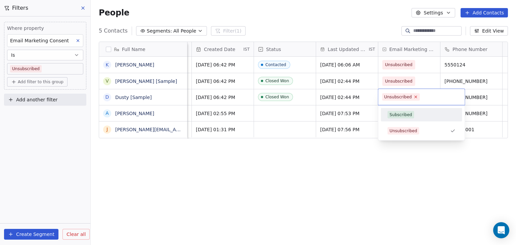
click at [415, 96] on icon at bounding box center [416, 97] width 4 height 4
click at [417, 116] on div "Subscribed" at bounding box center [422, 114] width 68 height 7
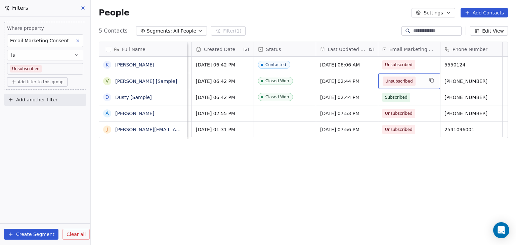
click at [423, 79] on span "Unsubscribed" at bounding box center [403, 81] width 41 height 9
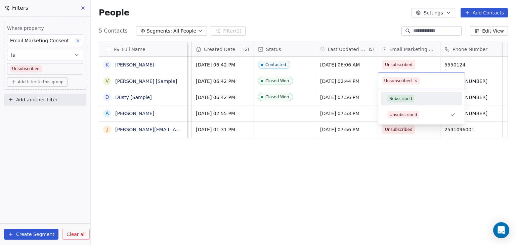
click at [407, 97] on div "Subscribed" at bounding box center [401, 99] width 23 height 6
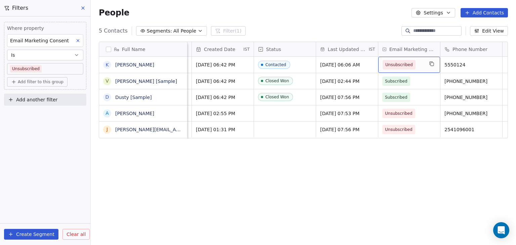
click at [420, 65] on span "Unsubscribed" at bounding box center [403, 64] width 41 height 9
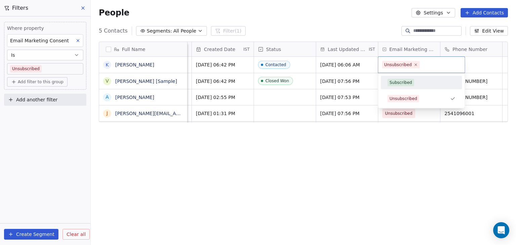
click at [419, 85] on div "Subscribed" at bounding box center [422, 82] width 68 height 7
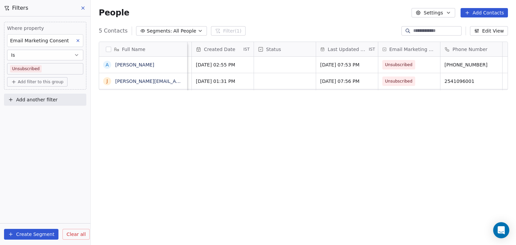
click at [37, 233] on button "Create Segment" at bounding box center [31, 234] width 54 height 11
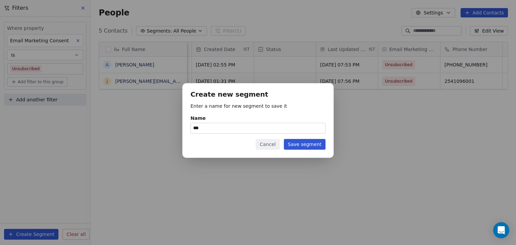
type input "***"
click at [310, 147] on button "Save segment" at bounding box center [305, 144] width 42 height 11
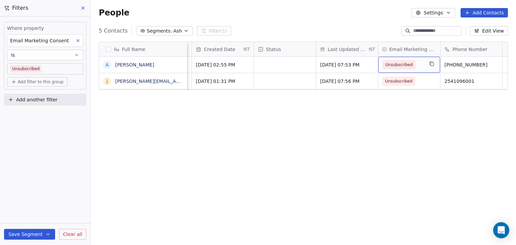
click at [417, 64] on span "Unsubscribed" at bounding box center [403, 64] width 41 height 9
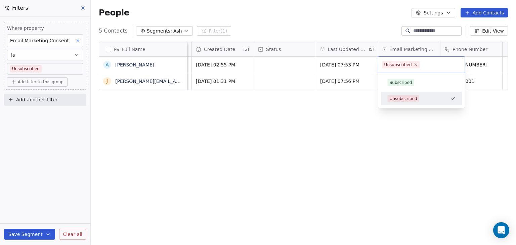
click at [423, 103] on div "Unsubscribed" at bounding box center [422, 98] width 76 height 11
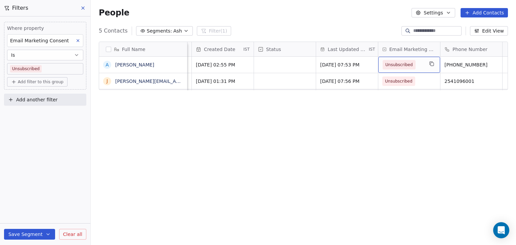
click at [418, 63] on span "Unsubscribed" at bounding box center [403, 64] width 41 height 9
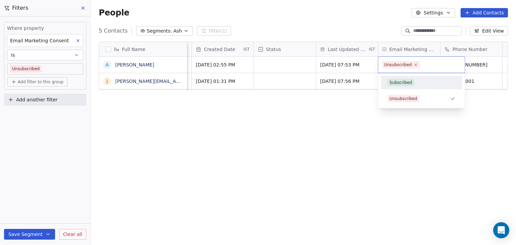
click at [416, 82] on div "Subscribed" at bounding box center [422, 82] width 68 height 7
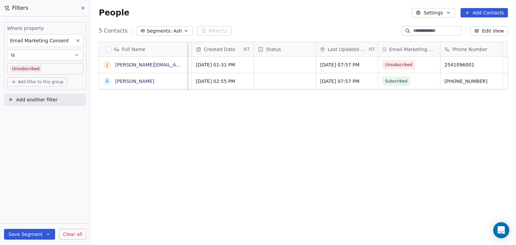
click at [39, 235] on button "Save Segment" at bounding box center [29, 234] width 51 height 11
click at [45, 223] on button "Update existing segment" at bounding box center [44, 217] width 75 height 12
click at [47, 233] on icon "button" at bounding box center [47, 234] width 5 height 5
click at [66, 218] on span "Update existing segment" at bounding box center [48, 217] width 59 height 7
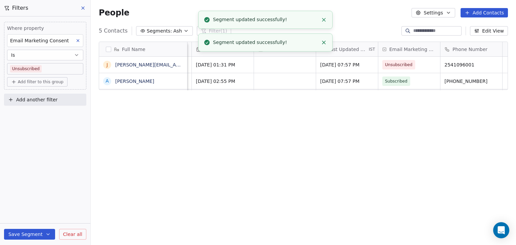
click at [323, 18] on line "Close toast" at bounding box center [324, 19] width 3 height 3
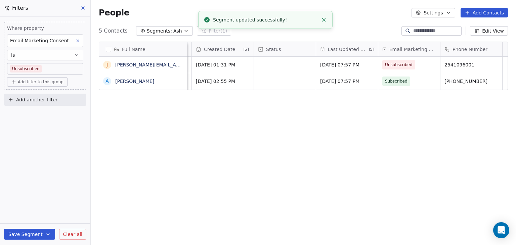
click at [325, 20] on icon "Close toast" at bounding box center [324, 20] width 6 height 6
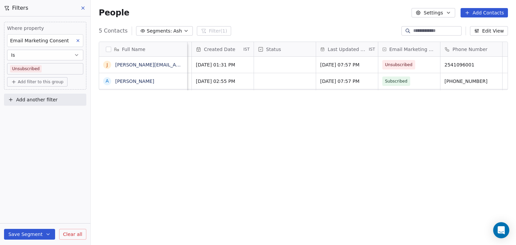
click at [82, 7] on icon at bounding box center [82, 7] width 5 height 5
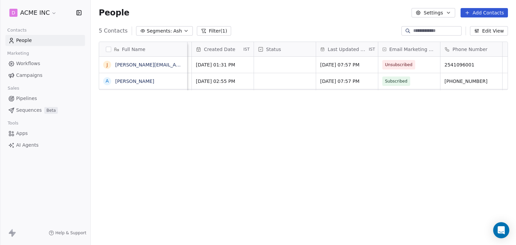
click at [207, 31] on button "Filter (1)" at bounding box center [214, 30] width 35 height 9
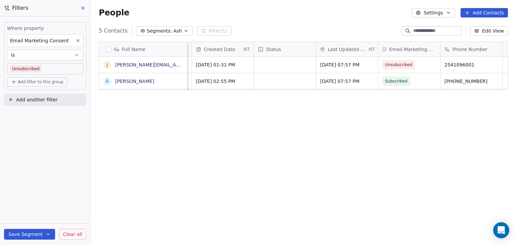
click at [103, 155] on div "Full Name j jane.doe1@gmail.com A Ash Ketchum new property Domain LinkedIn Invo…" at bounding box center [304, 144] width 426 height 216
click at [67, 236] on span "Clear all" at bounding box center [72, 234] width 19 height 7
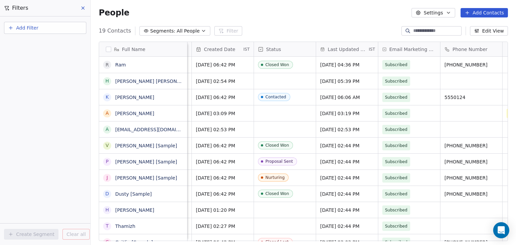
click at [180, 27] on button "Segments: All People" at bounding box center [175, 30] width 71 height 9
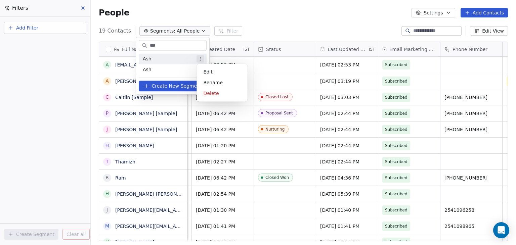
click at [201, 58] on html "D ACME INC Contacts People Marketing Workflows Campaigns Sales Pipelines Sequen…" at bounding box center [258, 122] width 516 height 245
click at [211, 94] on div "Delete" at bounding box center [222, 93] width 45 height 11
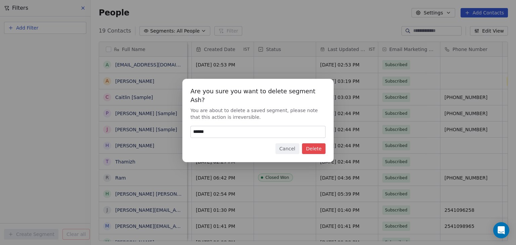
type input "******"
click at [314, 144] on button "Delete" at bounding box center [314, 149] width 24 height 11
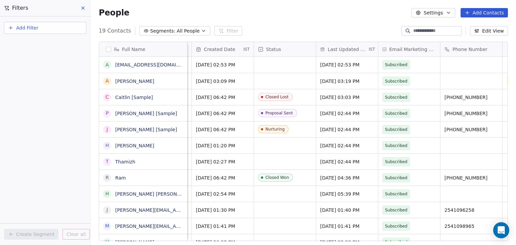
click at [190, 31] on span "All People" at bounding box center [188, 31] width 23 height 7
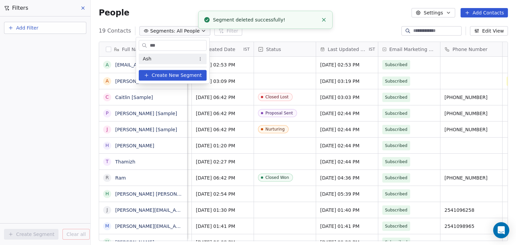
click at [200, 59] on html "D ACME INC Contacts People Marketing Workflows Campaigns Sales Pipelines Sequen…" at bounding box center [258, 122] width 516 height 245
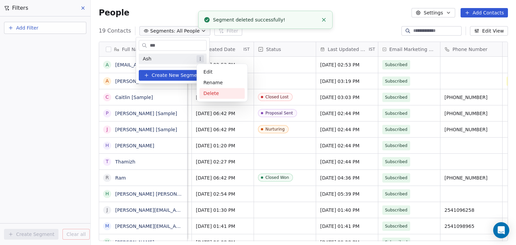
click at [213, 92] on div "Delete" at bounding box center [222, 93] width 45 height 11
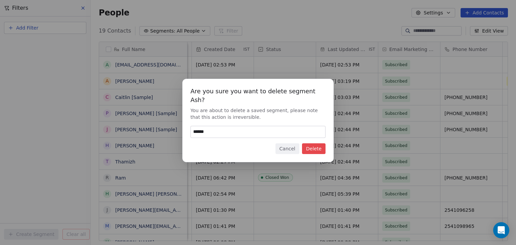
type input "******"
click at [321, 144] on button "Delete" at bounding box center [314, 149] width 24 height 11
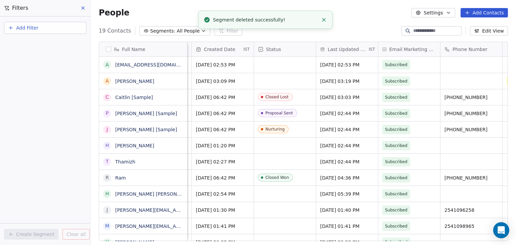
click at [64, 27] on button "Add Filter" at bounding box center [45, 28] width 82 height 12
click at [55, 44] on div "Contact properties" at bounding box center [45, 43] width 68 height 7
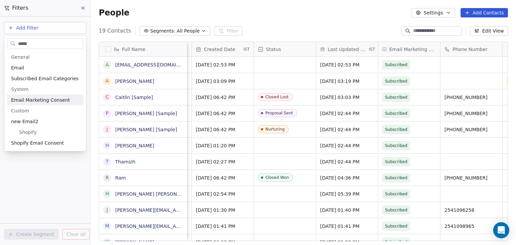
type input "*****"
click at [28, 104] on div "Email Marketing Consent" at bounding box center [45, 100] width 76 height 11
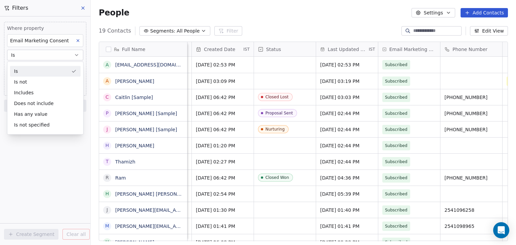
click at [32, 71] on div "Is" at bounding box center [45, 71] width 71 height 11
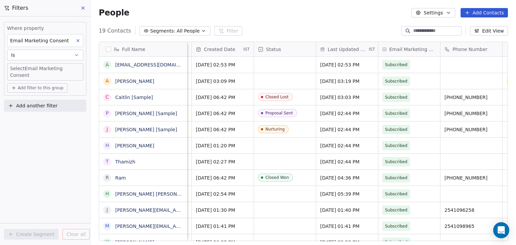
click at [47, 67] on body "D ACME INC Contacts People Marketing Workflows Campaigns Sales Pipelines Sequen…" at bounding box center [258, 122] width 516 height 245
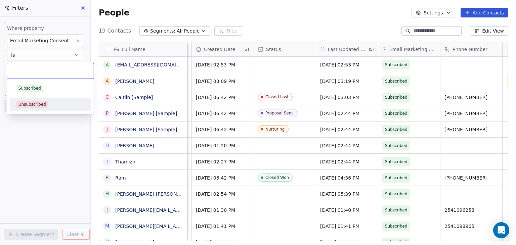
click at [50, 107] on div "Unsubscribed" at bounding box center [50, 104] width 68 height 7
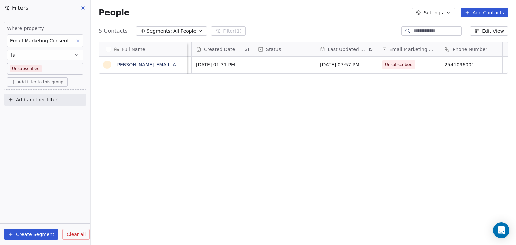
click at [44, 234] on button "Create Segment" at bounding box center [31, 234] width 54 height 11
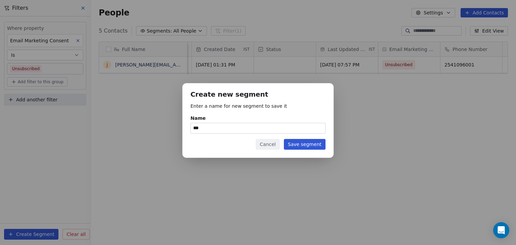
type input "***"
click at [306, 142] on button "Save segment" at bounding box center [305, 144] width 42 height 11
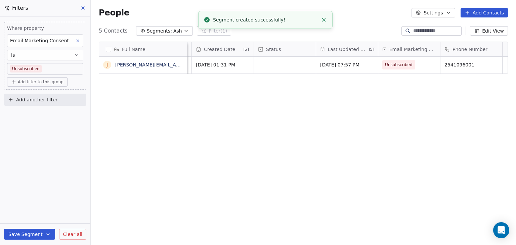
click at [85, 11] on button at bounding box center [83, 7] width 10 height 9
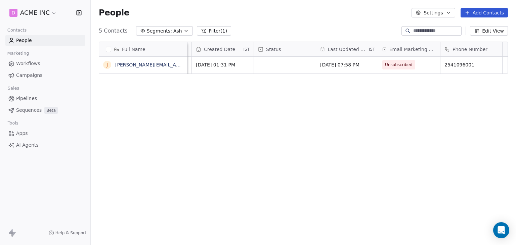
click at [302, 98] on div "Full Name j jane.doe1@gmail.com new property Domain LinkedIn Invoice Date Creat…" at bounding box center [304, 144] width 426 height 216
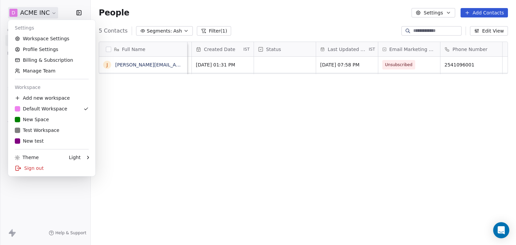
click at [34, 16] on html "D ACME INC Contacts People Marketing Workflows Campaigns Sales Pipelines Sequen…" at bounding box center [258, 122] width 516 height 245
click at [139, 33] on html "D ACME INC Contacts People Marketing Workflows Campaigns Sales Pipelines Sequen…" at bounding box center [258, 122] width 516 height 245
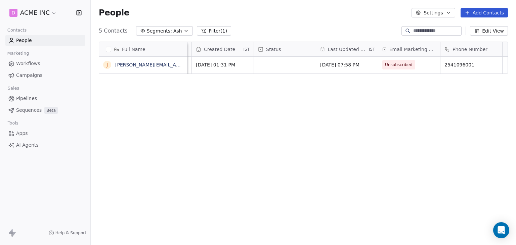
click at [141, 32] on icon "button" at bounding box center [142, 30] width 5 height 5
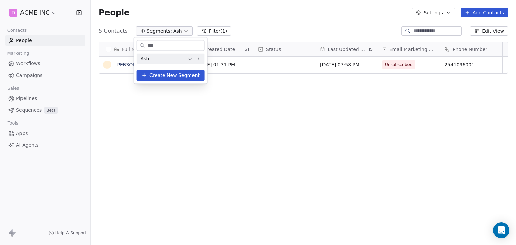
click at [198, 30] on html "D ACME INC Contacts People Marketing Workflows Campaigns Sales Pipelines Sequen…" at bounding box center [258, 122] width 516 height 245
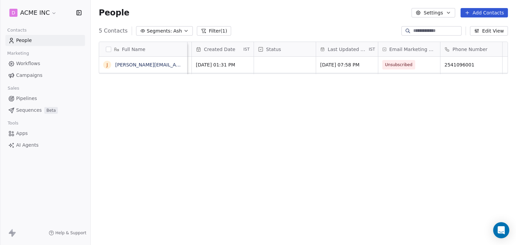
click at [201, 30] on icon at bounding box center [203, 30] width 5 height 5
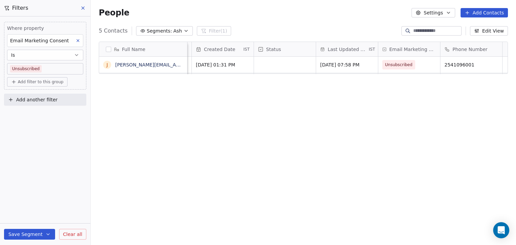
click at [73, 233] on span "Clear all" at bounding box center [72, 234] width 19 height 7
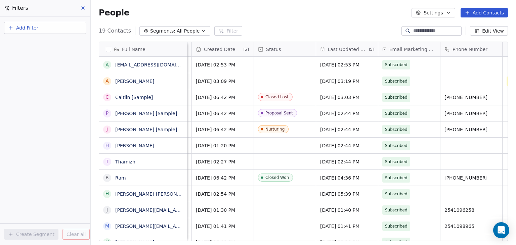
click at [180, 30] on span "All People" at bounding box center [188, 31] width 23 height 7
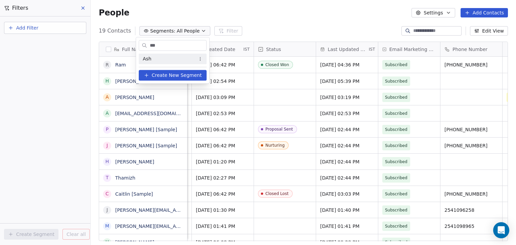
click at [208, 23] on html "D ACME INC Contacts People Marketing Workflows Campaigns Sales Pipelines Sequen…" at bounding box center [258, 122] width 516 height 245
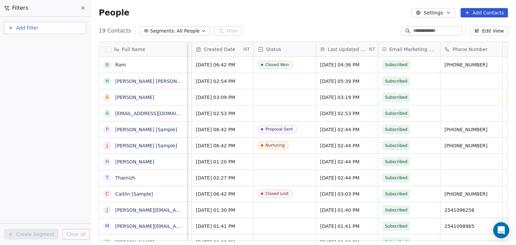
click at [85, 10] on icon at bounding box center [82, 7] width 5 height 5
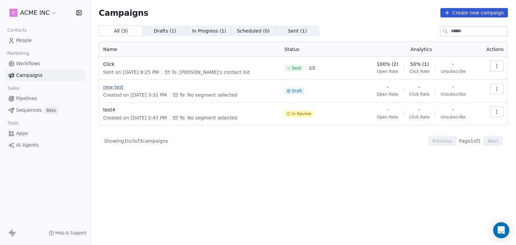
click at [112, 86] on span "new test" at bounding box center [189, 87] width 173 height 7
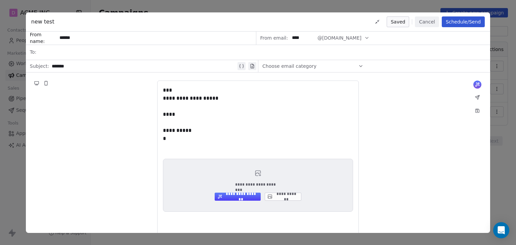
click at [64, 50] on div at bounding box center [263, 52] width 448 height 15
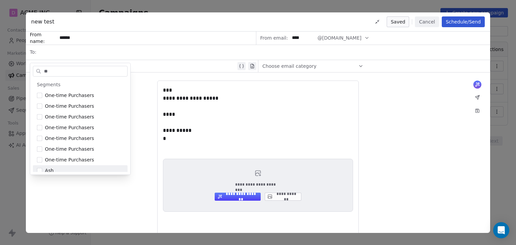
type input "**"
click at [40, 169] on button "Suggestions" at bounding box center [39, 170] width 5 height 5
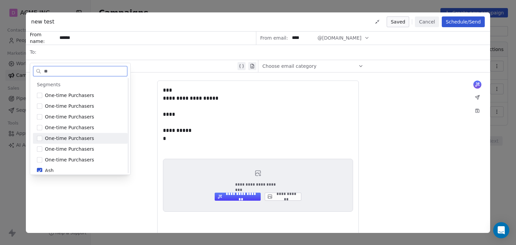
scroll to position [4, 0]
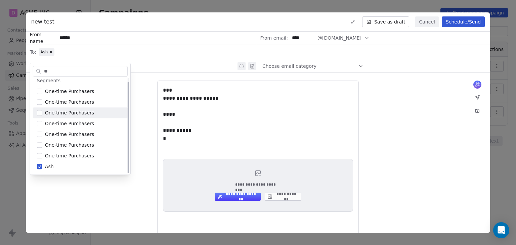
click at [141, 114] on div "**********" at bounding box center [258, 189] width 465 height 233
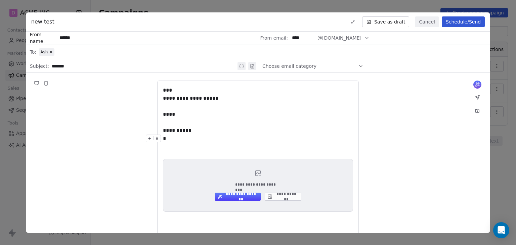
click at [206, 137] on body "**********" at bounding box center [258, 122] width 516 height 245
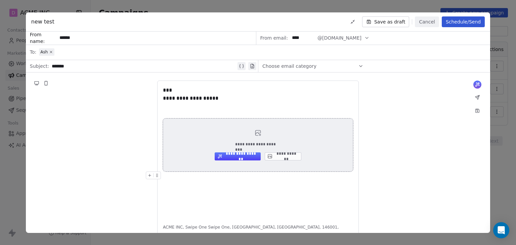
click at [334, 138] on div "**********" at bounding box center [258, 145] width 190 height 53
click at [300, 192] on div at bounding box center [258, 192] width 190 height 8
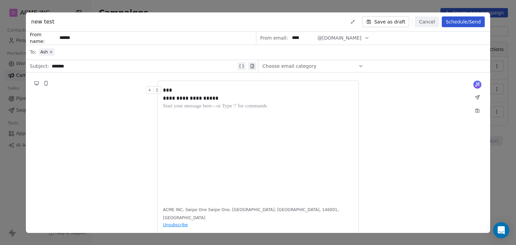
click at [185, 88] on div "***" at bounding box center [258, 90] width 190 height 8
click at [168, 90] on div "***" at bounding box center [258, 90] width 190 height 8
click at [315, 127] on div at bounding box center [258, 131] width 190 height 8
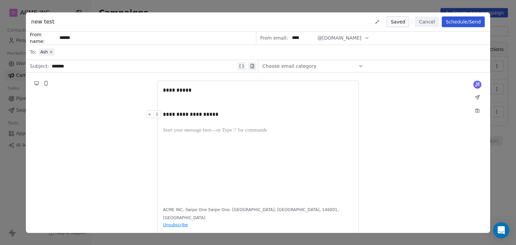
click at [275, 115] on div "**********" at bounding box center [258, 115] width 190 height 8
click at [206, 108] on div at bounding box center [258, 107] width 190 height 8
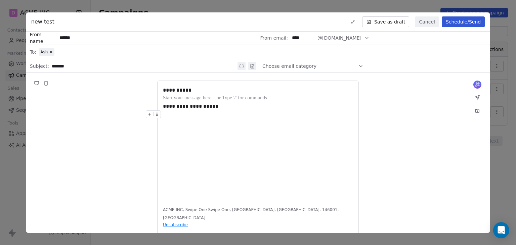
click at [216, 115] on div at bounding box center [258, 115] width 190 height 8
click at [499, 147] on div "**********" at bounding box center [258, 122] width 516 height 245
click at [428, 23] on button "Cancel" at bounding box center [427, 21] width 24 height 11
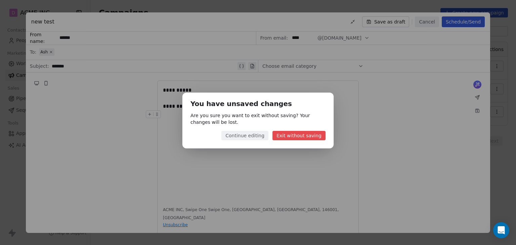
click at [255, 138] on button "Continue editing" at bounding box center [245, 135] width 47 height 9
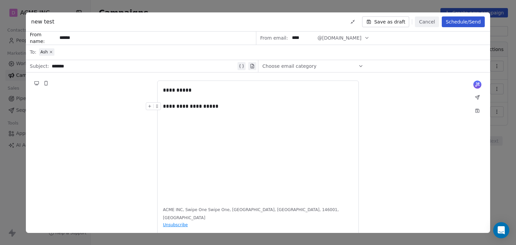
click at [240, 104] on div "**********" at bounding box center [258, 107] width 190 height 8
click at [219, 159] on div "**********" at bounding box center [258, 143] width 190 height 114
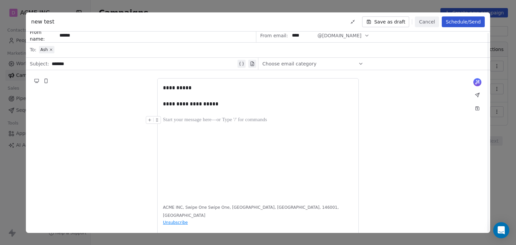
scroll to position [0, 0]
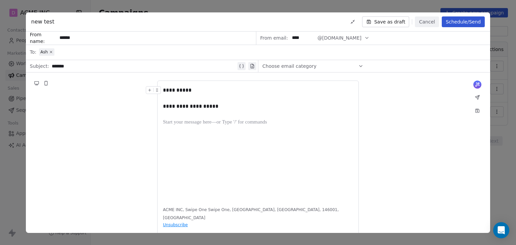
click at [387, 20] on button "Save as draft" at bounding box center [385, 21] width 47 height 11
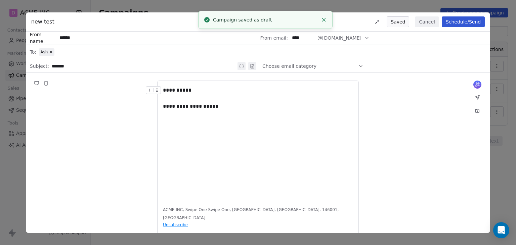
click at [435, 24] on button "Cancel" at bounding box center [427, 21] width 24 height 11
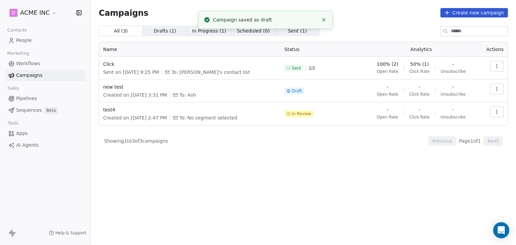
click at [407, 164] on div "All ( 3 ) All ( 3 ) Drafts ( 1 ) Drafts ( 1 ) In Progress ( 1 ) In Progress ( 1…" at bounding box center [304, 106] width 410 height 161
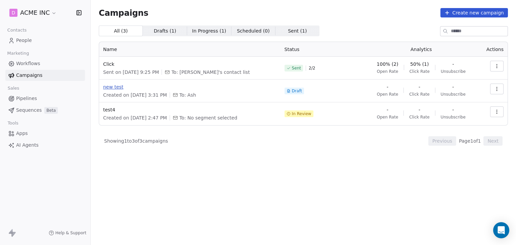
click at [116, 88] on span "new test" at bounding box center [189, 87] width 173 height 7
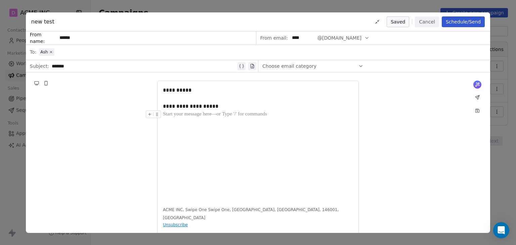
click at [277, 117] on div at bounding box center [258, 115] width 190 height 8
click at [469, 22] on button "Schedule/Send" at bounding box center [463, 21] width 43 height 11
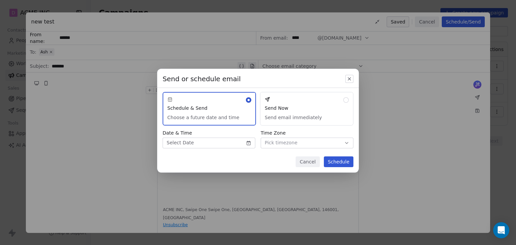
click at [291, 113] on button "Send Now Send email immediately" at bounding box center [306, 109] width 93 height 34
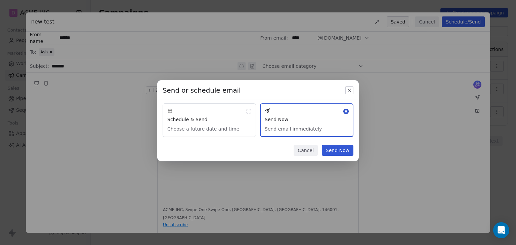
click at [345, 152] on button "Send Now" at bounding box center [338, 150] width 32 height 11
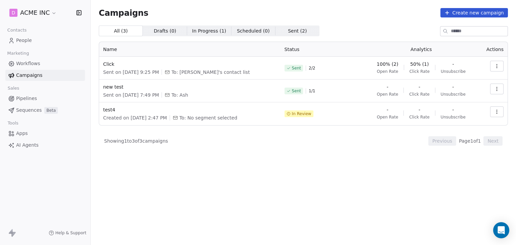
click at [500, 88] on icon "button" at bounding box center [497, 88] width 5 height 5
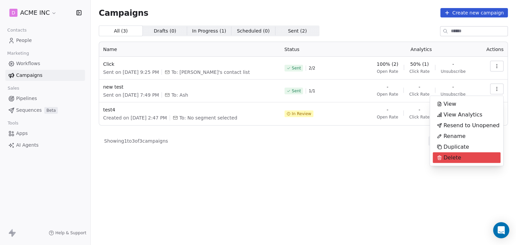
click at [460, 158] on span "Delete" at bounding box center [453, 158] width 18 height 8
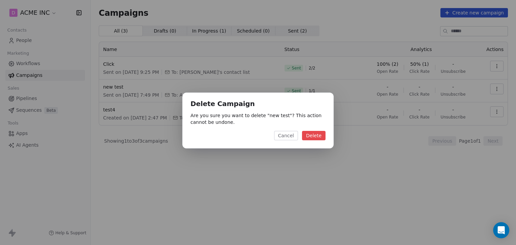
click at [309, 135] on button "Delete" at bounding box center [314, 135] width 24 height 9
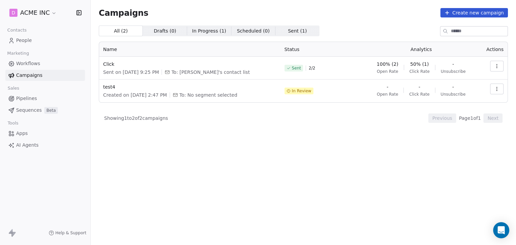
click at [486, 15] on button "Create new campaign" at bounding box center [475, 12] width 68 height 9
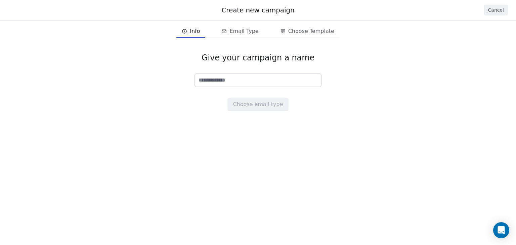
click at [250, 74] on input at bounding box center [258, 80] width 126 height 13
type input "**********"
click at [256, 102] on button "Choose email type" at bounding box center [258, 104] width 61 height 13
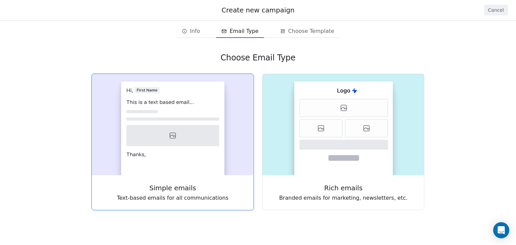
click at [200, 150] on rect at bounding box center [173, 129] width 104 height 94
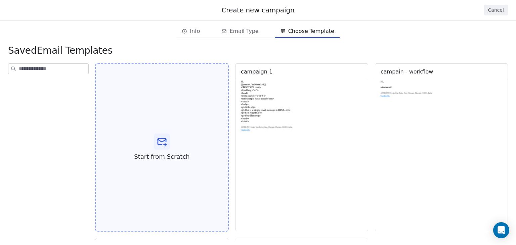
click at [151, 121] on div "Start from Scratch" at bounding box center [162, 147] width 134 height 169
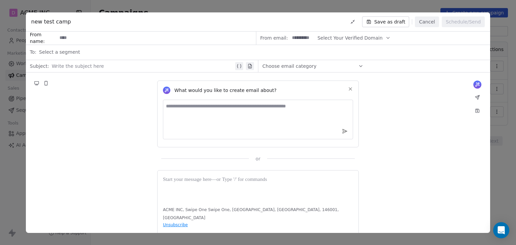
click at [108, 38] on input at bounding box center [156, 38] width 199 height 12
type input "****"
click at [68, 54] on span "Select a segment" at bounding box center [59, 52] width 41 height 7
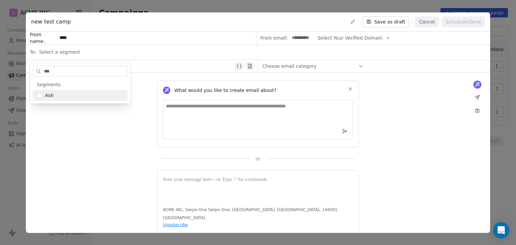
type input "***"
click at [41, 97] on button "Suggestions" at bounding box center [39, 95] width 5 height 5
click at [84, 133] on div "What would you like to create email about? or" at bounding box center [258, 118] width 465 height 90
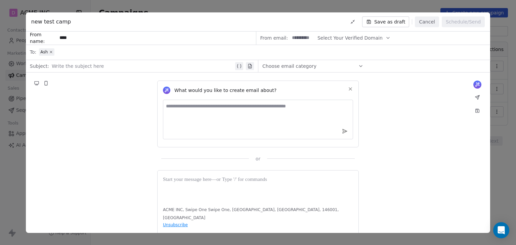
click at [75, 69] on div at bounding box center [143, 66] width 182 height 8
click at [297, 40] on input at bounding box center [303, 38] width 26 height 12
type input "****"
click at [221, 119] on textarea at bounding box center [258, 120] width 190 height 40
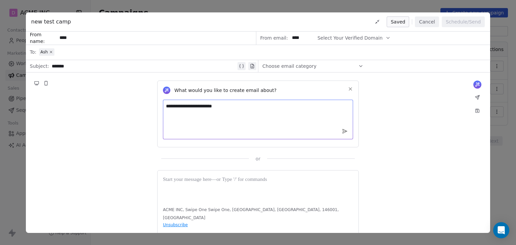
type textarea "**********"
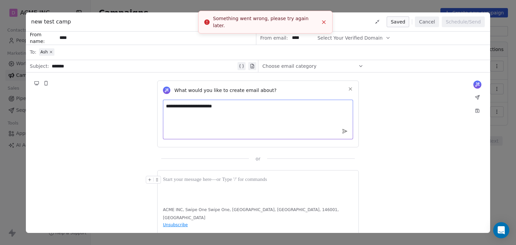
click at [228, 180] on div at bounding box center [258, 180] width 190 height 8
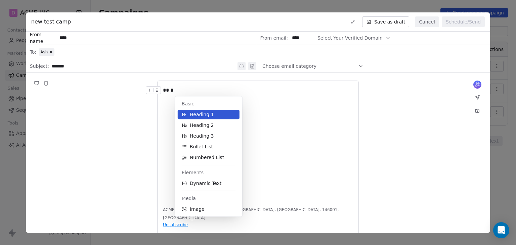
click at [196, 183] on span "Dynamic Text" at bounding box center [206, 183] width 32 height 7
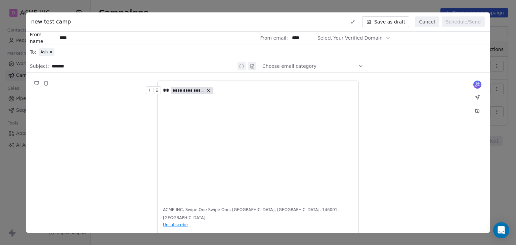
click at [203, 91] on span "**********" at bounding box center [189, 90] width 32 height 5
click at [198, 116] on span "Choose Property" at bounding box center [198, 114] width 39 height 7
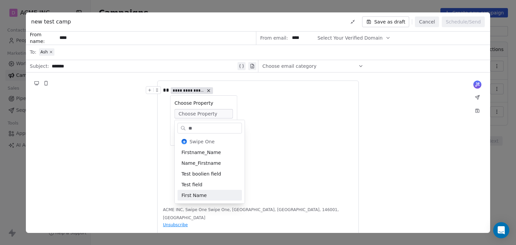
type input "**"
click at [205, 195] on div "First Name" at bounding box center [210, 195] width 65 height 11
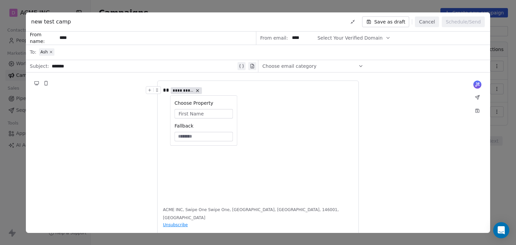
click at [259, 126] on div "**********" at bounding box center [258, 143] width 190 height 114
click at [186, 109] on div "**********" at bounding box center [258, 143] width 190 height 114
click at [367, 39] on span "Select Your Verified Domain" at bounding box center [350, 38] width 65 height 7
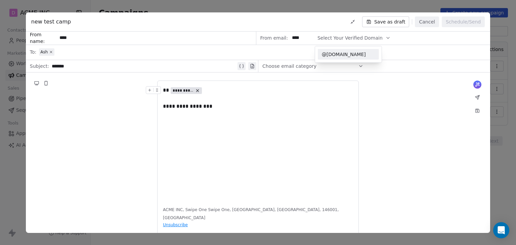
click at [357, 52] on span "@robocharm.in" at bounding box center [348, 54] width 53 height 7
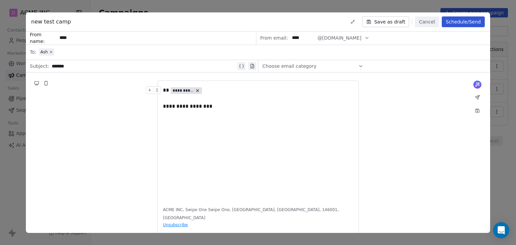
click at [399, 91] on div "**********" at bounding box center [258, 160] width 465 height 175
click at [461, 22] on button "Schedule/Send" at bounding box center [463, 21] width 43 height 11
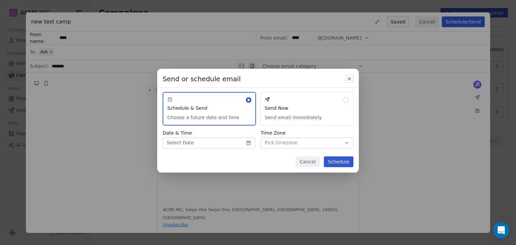
click at [311, 108] on button "Send Now Send email immediately" at bounding box center [306, 109] width 93 height 34
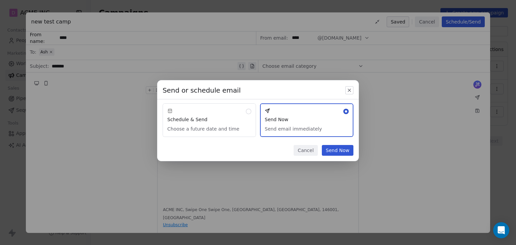
click at [328, 152] on button "Send Now" at bounding box center [338, 150] width 32 height 11
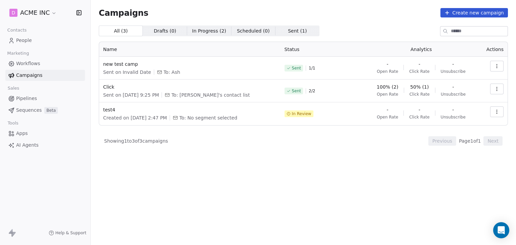
click at [349, 183] on div "All ( 3 ) All ( 3 ) Drafts ( 0 ) Drafts ( 0 ) In Progress ( 2 ) In Progress ( 2…" at bounding box center [304, 106] width 410 height 161
click at [125, 63] on span "new test camp" at bounding box center [189, 64] width 173 height 7
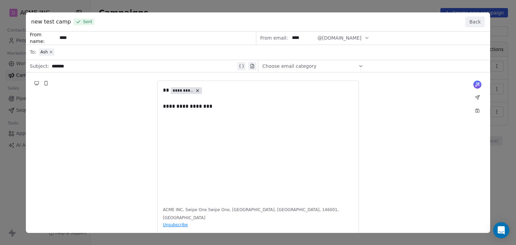
click at [470, 18] on button "Back" at bounding box center [476, 21] width 20 height 11
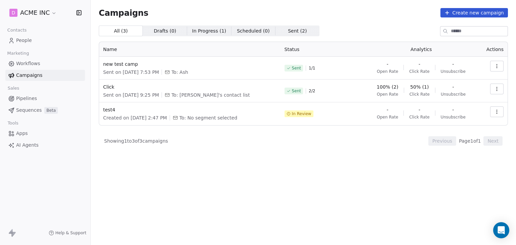
click at [492, 68] on button "button" at bounding box center [497, 66] width 13 height 11
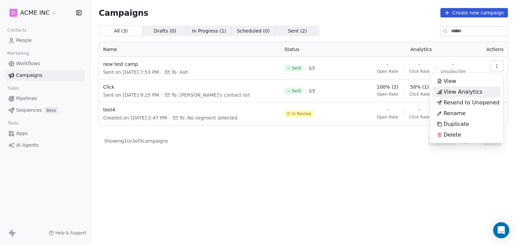
click at [460, 93] on span "View Analytics" at bounding box center [463, 92] width 39 height 8
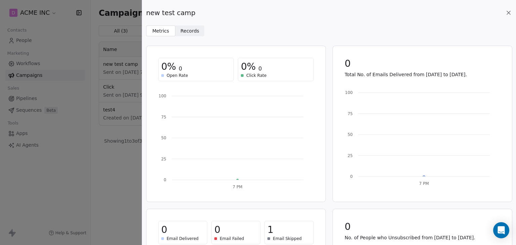
click at [184, 26] on span "Records Records" at bounding box center [190, 31] width 29 height 11
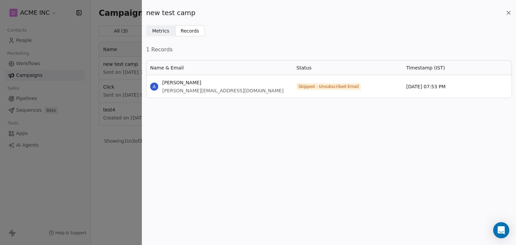
scroll to position [32, 361]
click at [510, 12] on icon at bounding box center [509, 12] width 7 height 7
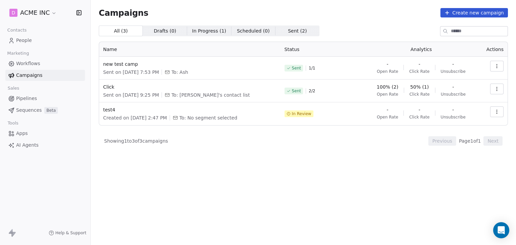
click at [367, 26] on div "All ( 3 ) All ( 3 ) Drafts ( 0 ) Drafts ( 0 ) In Progress ( 1 ) In Progress ( 1…" at bounding box center [304, 31] width 410 height 11
click at [373, 28] on div "All ( 3 ) All ( 3 ) Drafts ( 0 ) Drafts ( 0 ) In Progress ( 1 ) In Progress ( 1…" at bounding box center [304, 31] width 410 height 11
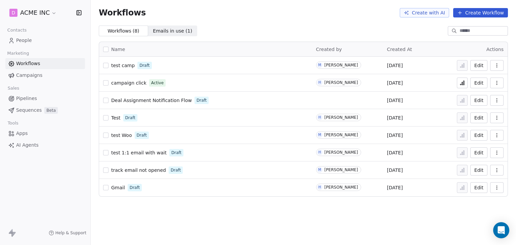
click at [124, 68] on span "test camp" at bounding box center [123, 65] width 24 height 5
click at [467, 66] on button at bounding box center [462, 65] width 11 height 11
click at [465, 69] on button at bounding box center [462, 65] width 11 height 11
click at [463, 69] on button at bounding box center [462, 65] width 11 height 11
click at [125, 64] on span "test camp" at bounding box center [123, 65] width 24 height 5
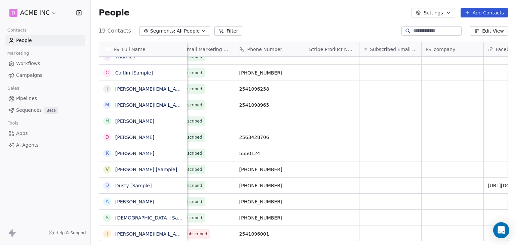
scroll to position [0, 1203]
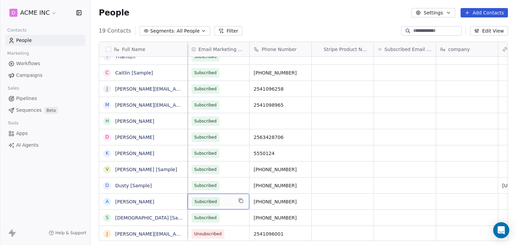
click at [219, 202] on span "Subscribed" at bounding box center [212, 201] width 41 height 9
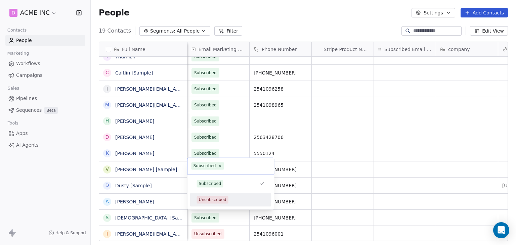
click at [229, 199] on div "Unsubscribed" at bounding box center [231, 199] width 68 height 7
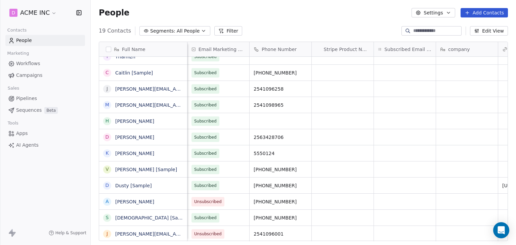
click at [312, 29] on div "19 Contacts Segments: All People Filter Edit View" at bounding box center [304, 31] width 426 height 11
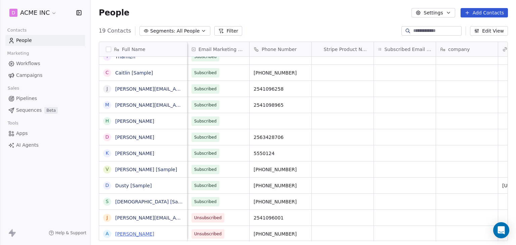
click at [128, 234] on link "Ash Ketchum" at bounding box center [134, 234] width 39 height 5
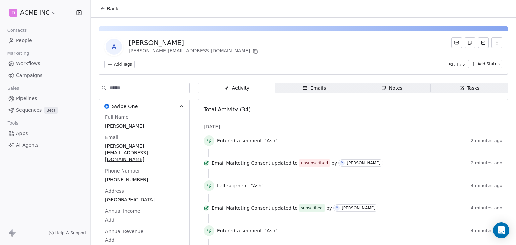
click at [108, 12] on button "Back" at bounding box center [109, 9] width 26 height 12
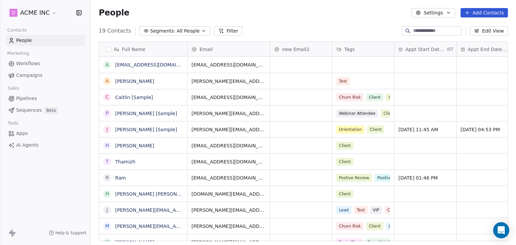
scroll to position [210, 420]
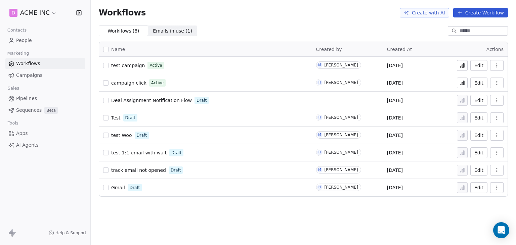
click at [465, 66] on icon at bounding box center [462, 65] width 5 height 5
click at [463, 67] on icon at bounding box center [462, 65] width 5 height 5
click at [457, 65] on td "Edit" at bounding box center [481, 65] width 54 height 17
click at [461, 67] on icon at bounding box center [462, 65] width 5 height 5
